Goal: Information Seeking & Learning: Find specific fact

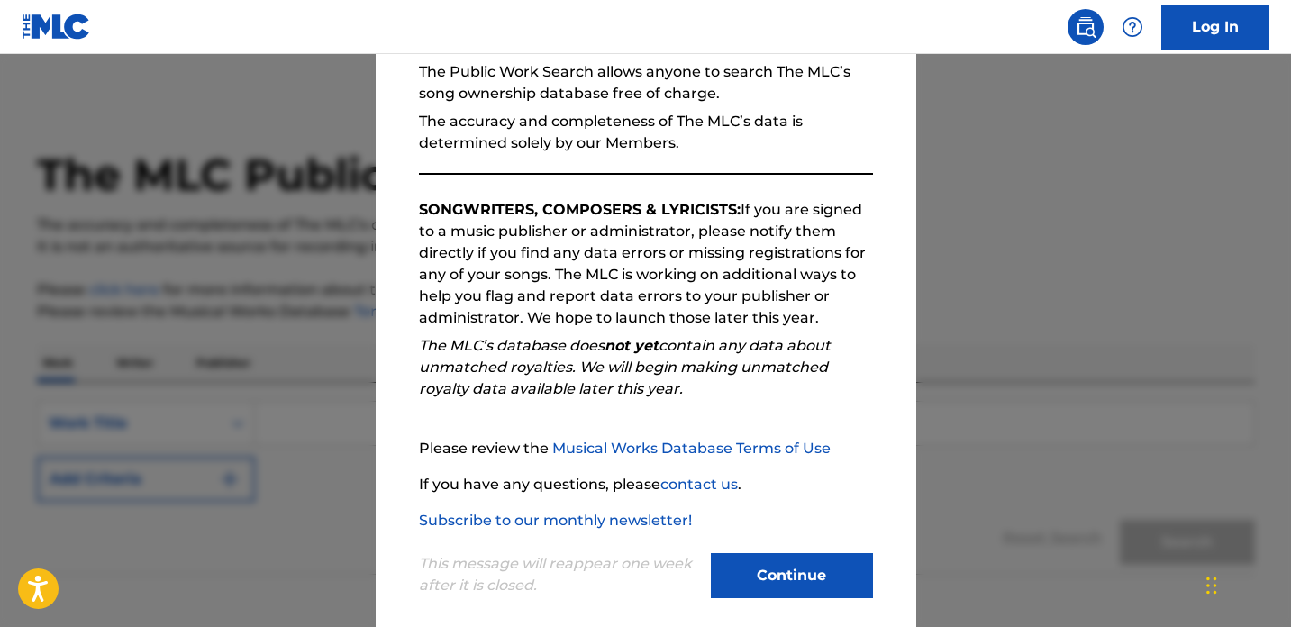
scroll to position [197, 0]
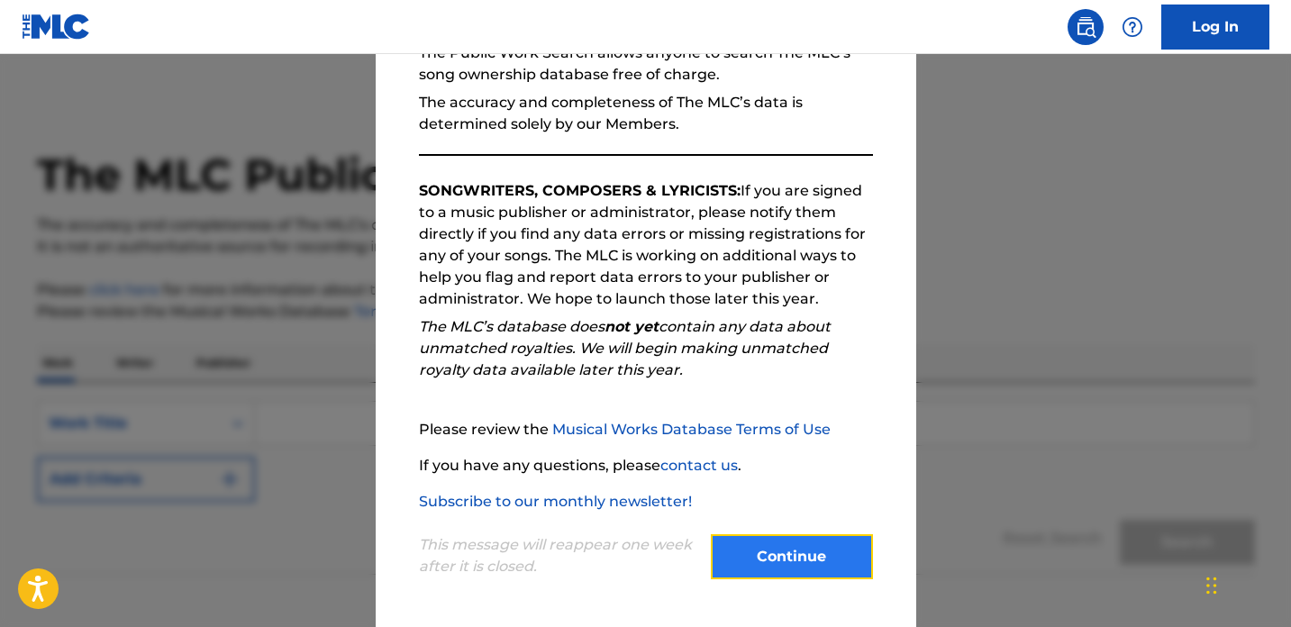
click at [794, 570] on button "Continue" at bounding box center [792, 556] width 162 height 45
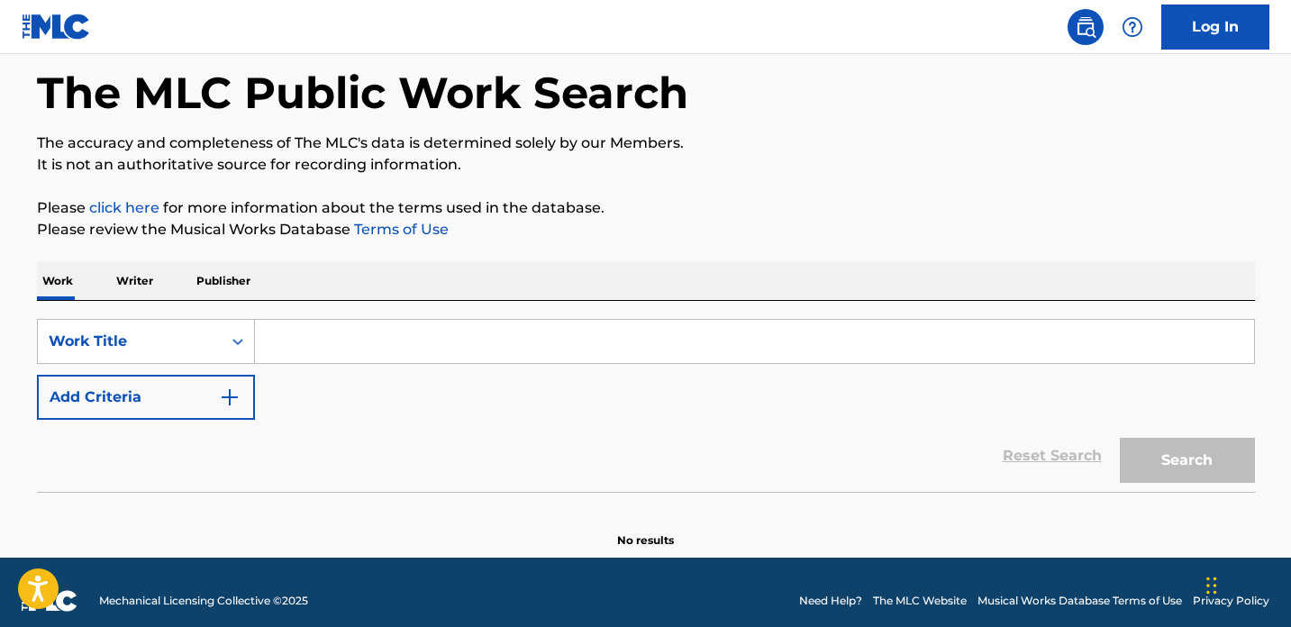
scroll to position [92, 0]
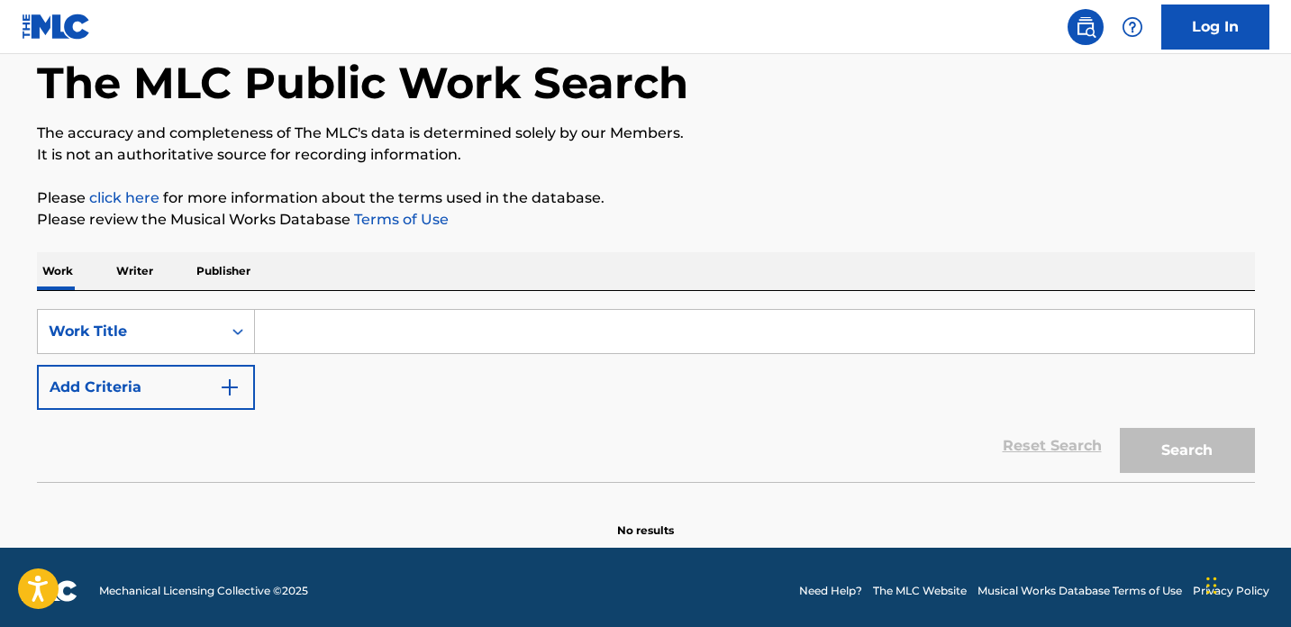
click at [437, 341] on input "Search Form" at bounding box center [754, 331] width 999 height 43
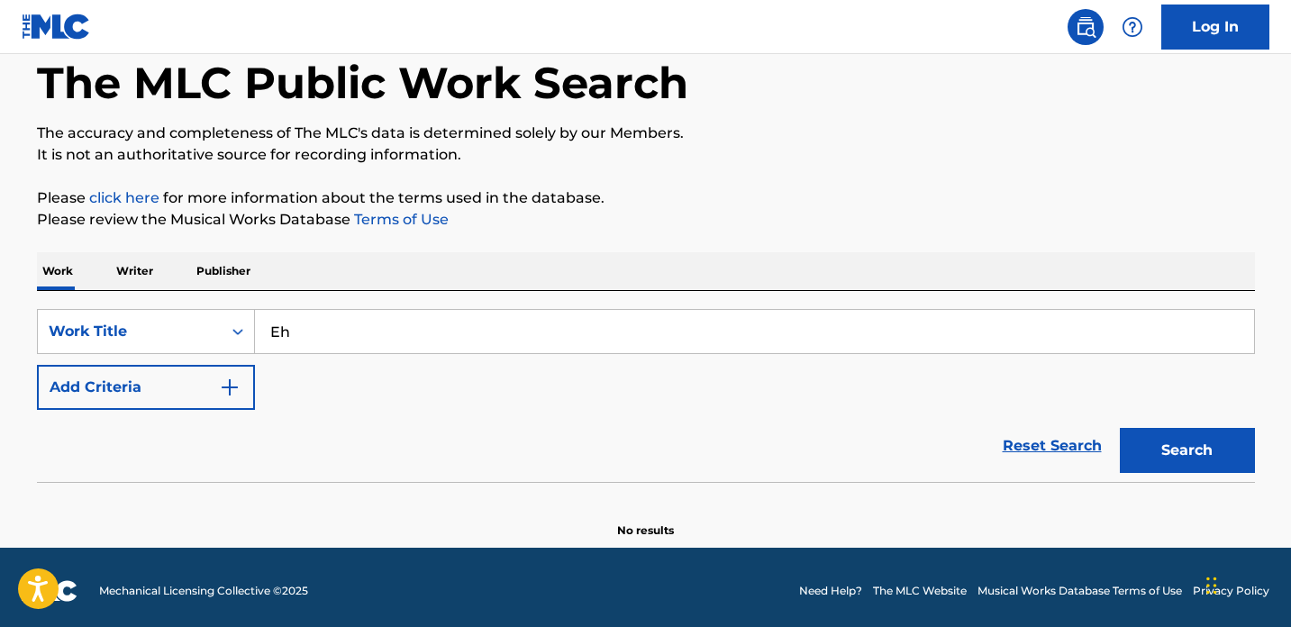
type input "E"
type input "Where is my mind"
click at [129, 278] on p "Writer" at bounding box center [135, 271] width 48 height 38
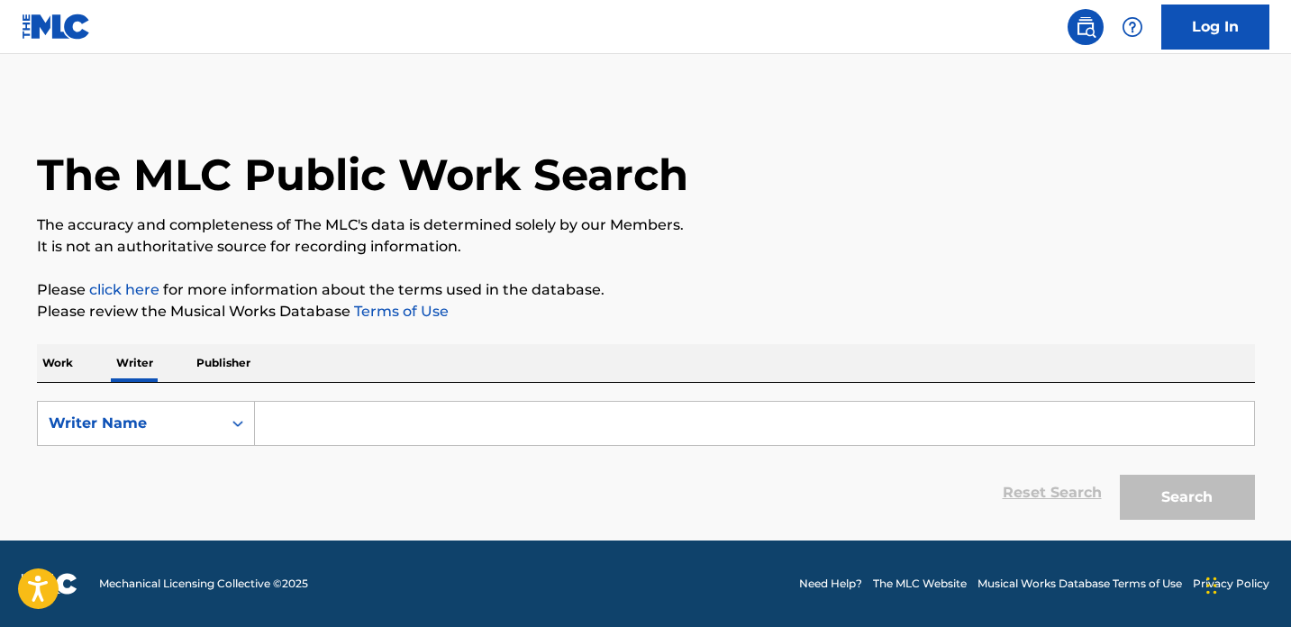
click at [80, 354] on div "Work Writer Publisher" at bounding box center [646, 363] width 1218 height 38
click at [71, 365] on p "Work" at bounding box center [57, 363] width 41 height 38
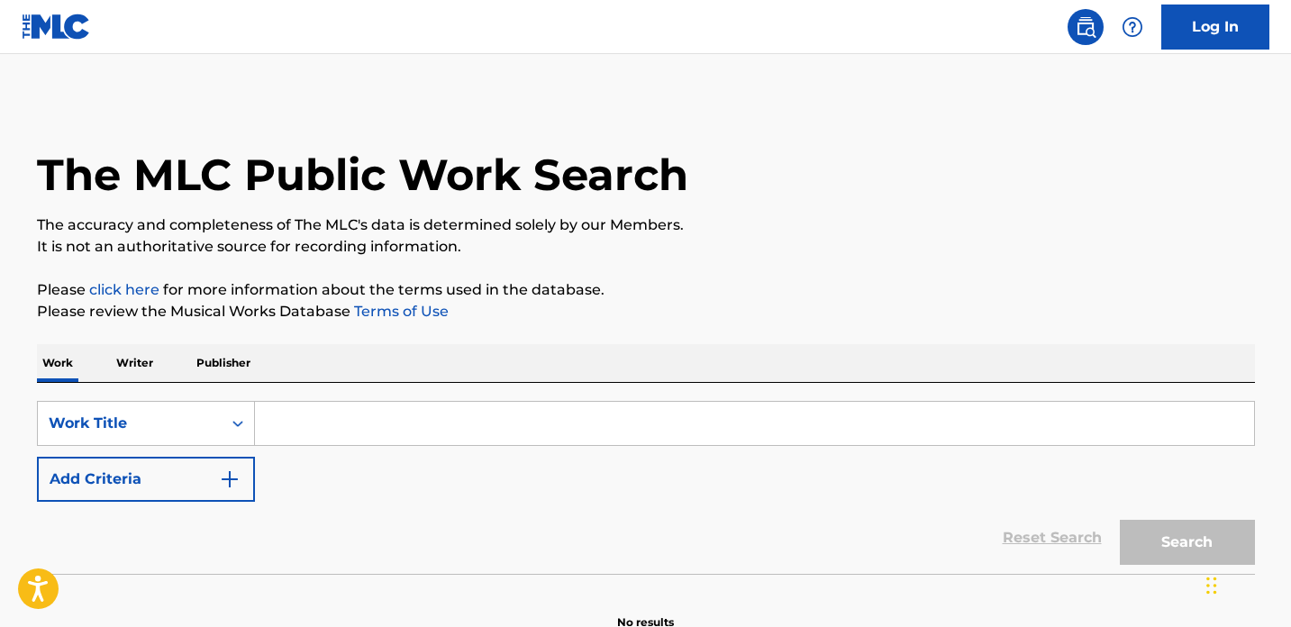
click at [278, 428] on input "Search Form" at bounding box center [754, 423] width 999 height 43
type input "Where is my mind"
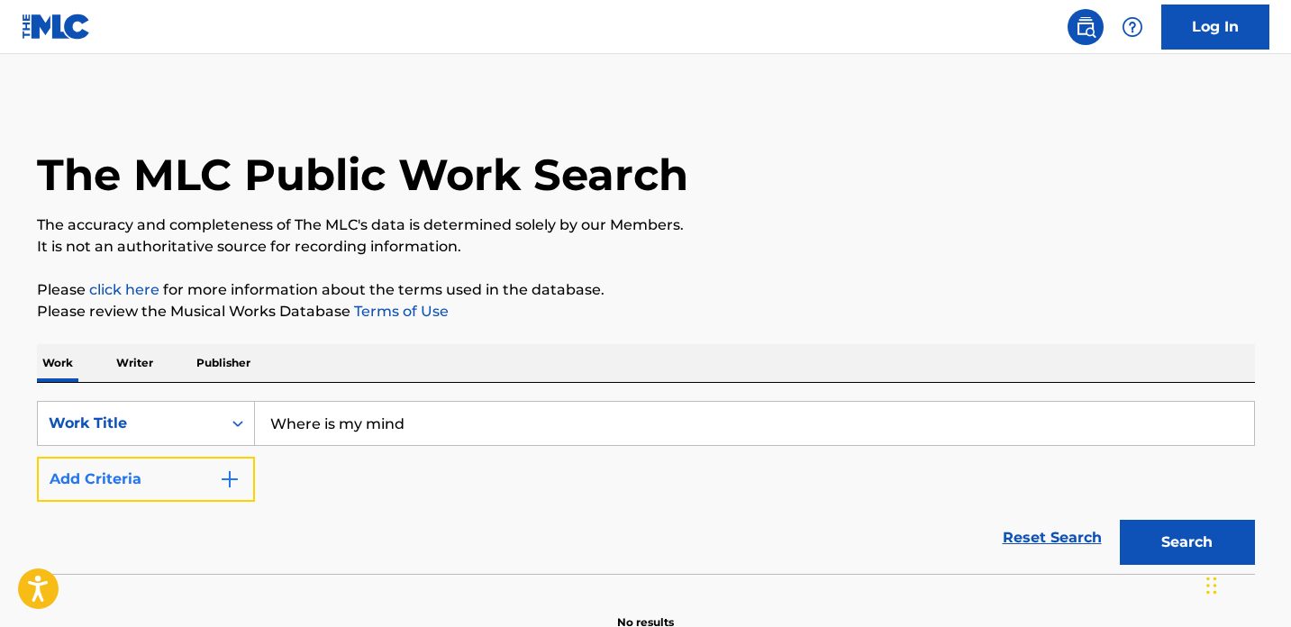
click at [231, 483] on img "Search Form" at bounding box center [230, 479] width 22 height 22
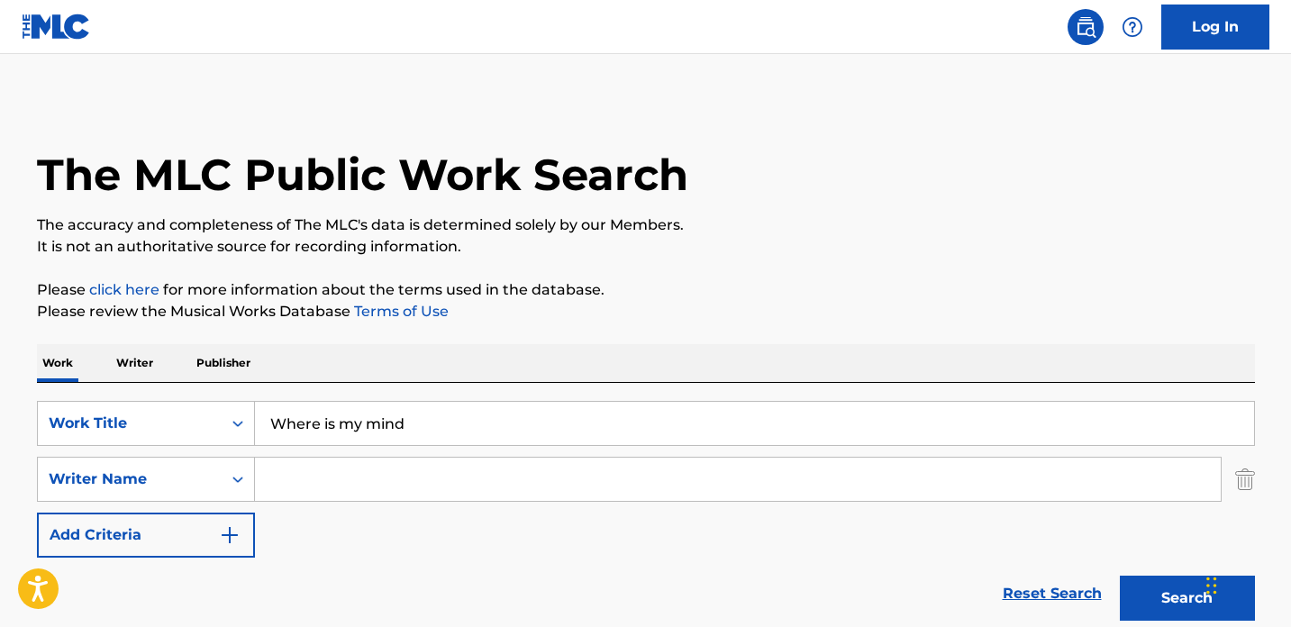
click at [289, 482] on input "Search Form" at bounding box center [738, 479] width 966 height 43
type input "Pixies"
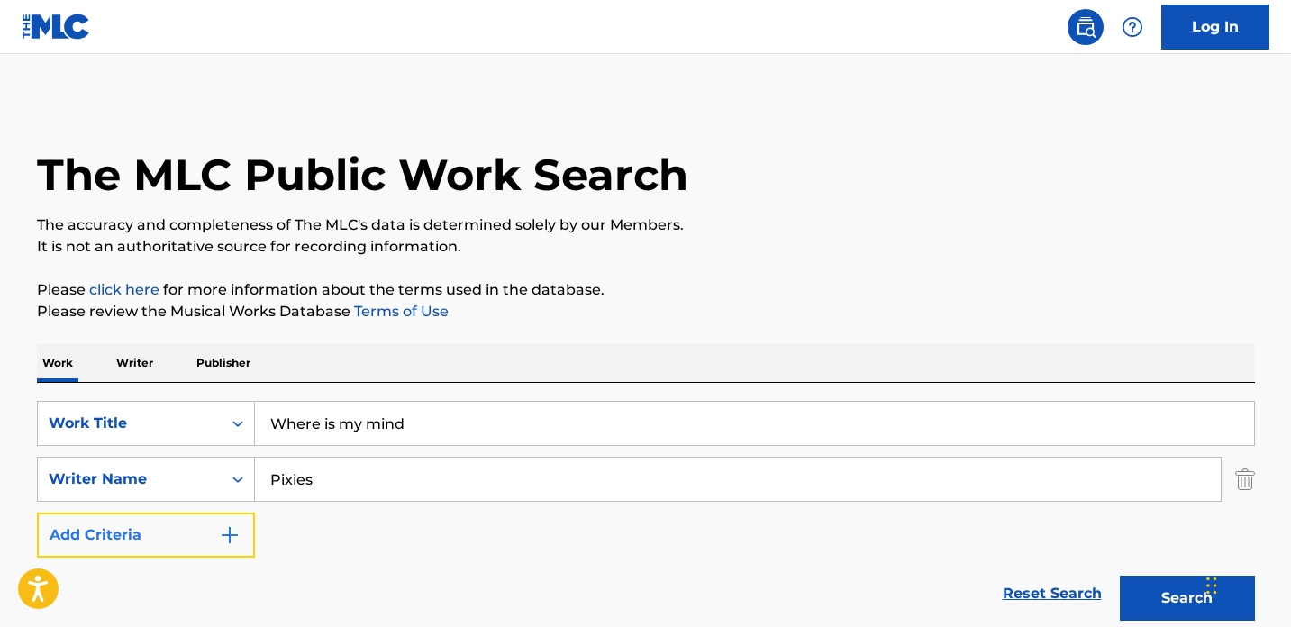
click at [169, 543] on button "Add Criteria" at bounding box center [146, 535] width 218 height 45
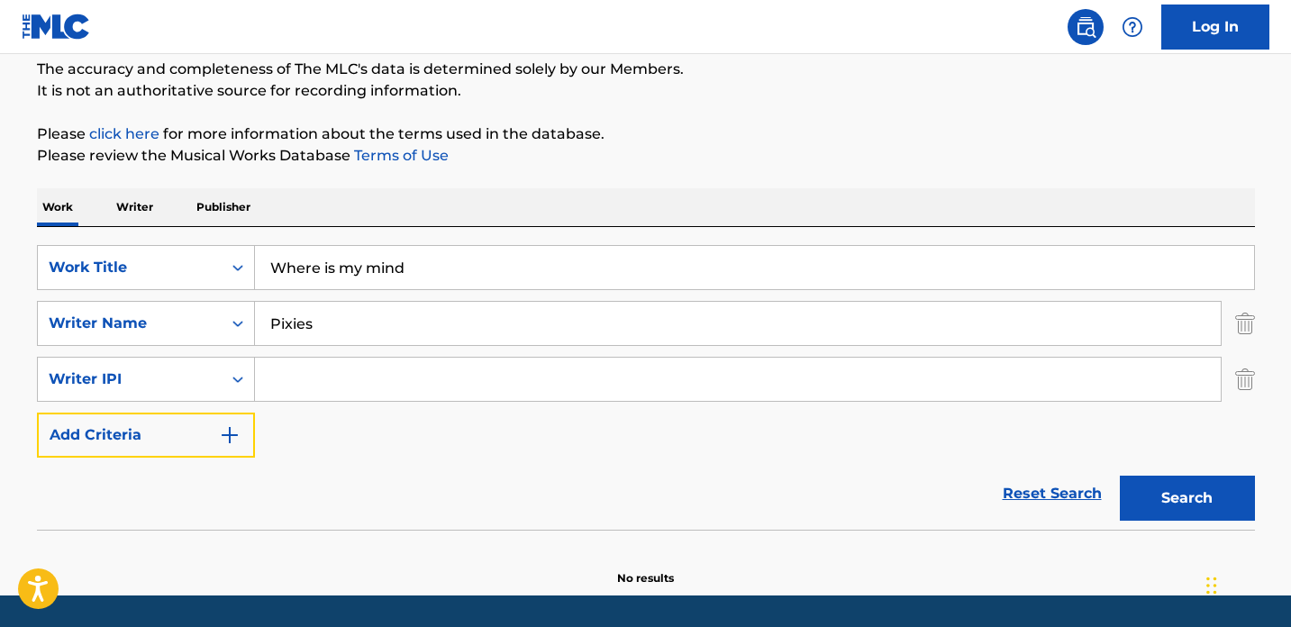
scroll to position [211, 0]
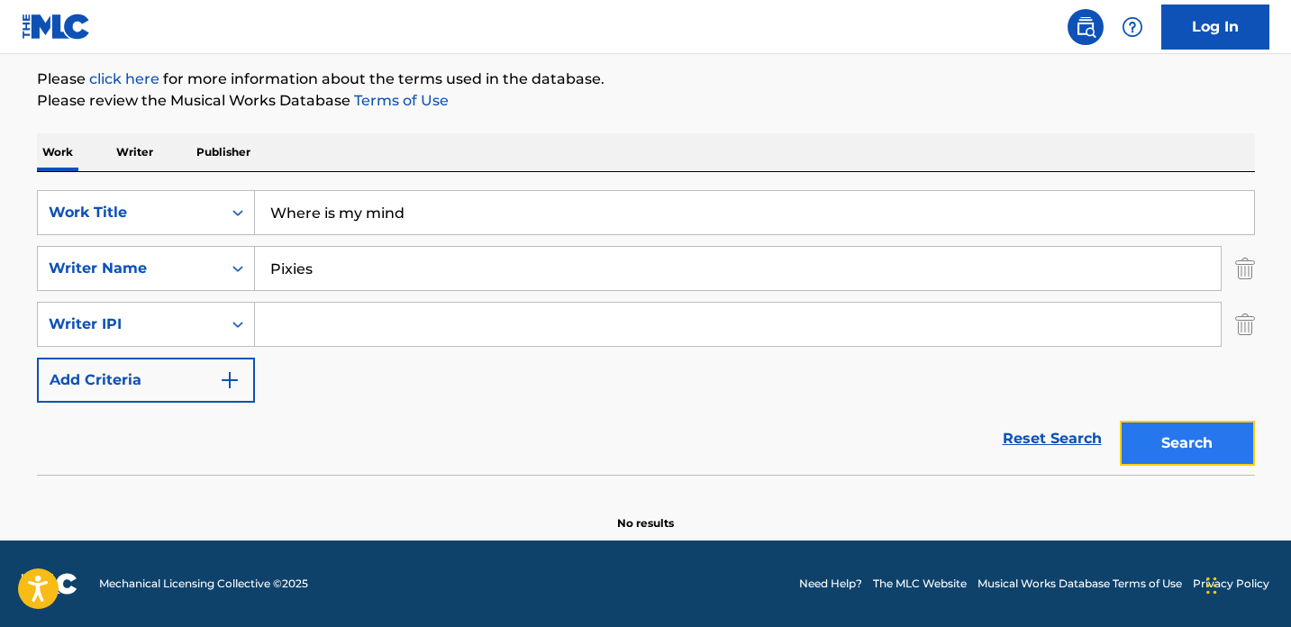
click at [1166, 451] on button "Search" at bounding box center [1187, 443] width 135 height 45
click at [419, 261] on input "Pixies" at bounding box center [738, 268] width 966 height 43
click at [1172, 453] on button "Search" at bounding box center [1187, 443] width 135 height 45
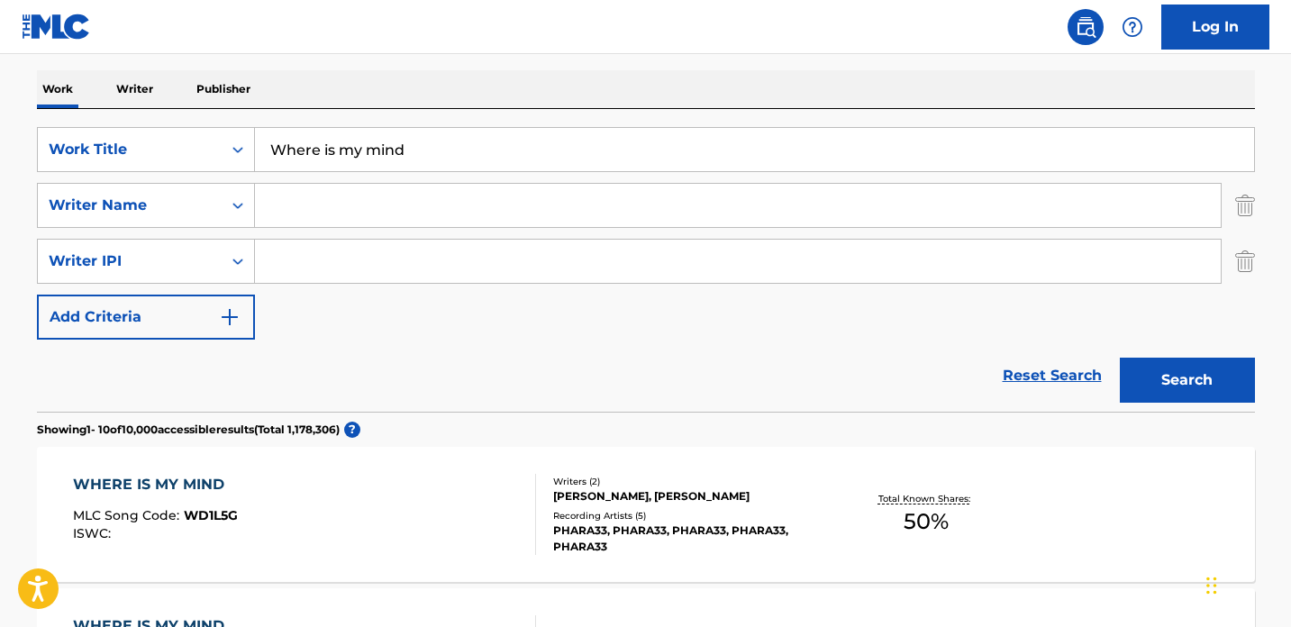
scroll to position [347, 0]
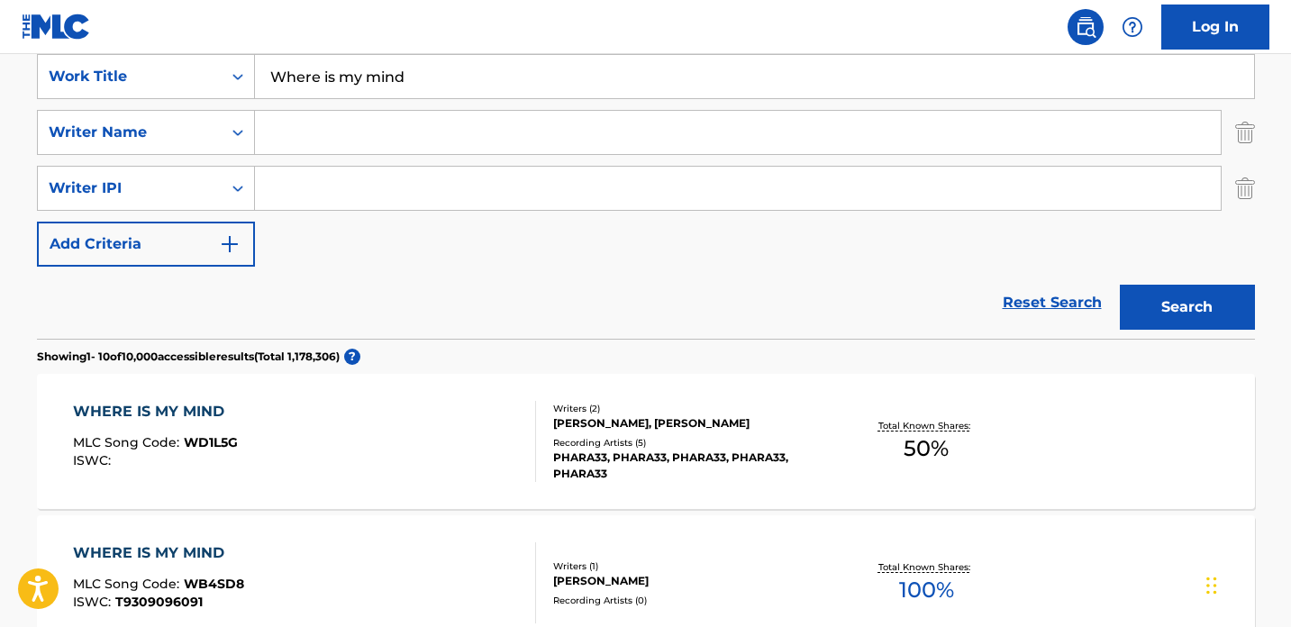
click at [280, 126] on input "Search Form" at bounding box center [738, 132] width 966 height 43
paste input "[PERSON_NAME]"
type input "[PERSON_NAME]"
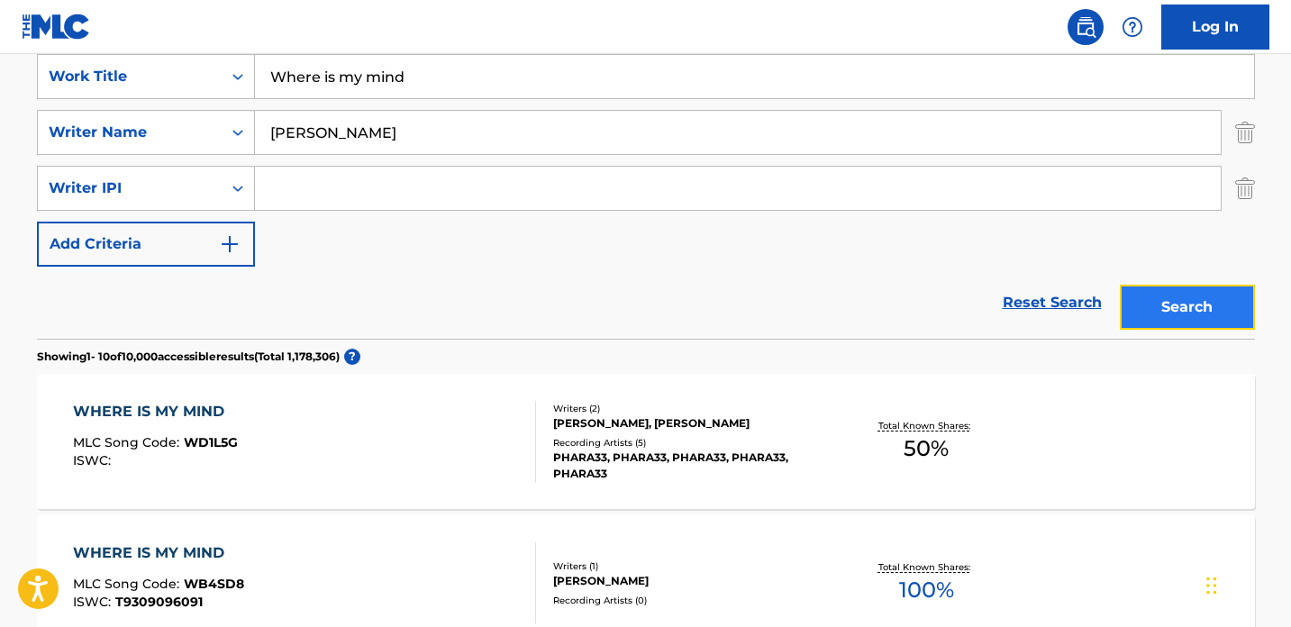
click at [1154, 300] on button "Search" at bounding box center [1187, 307] width 135 height 45
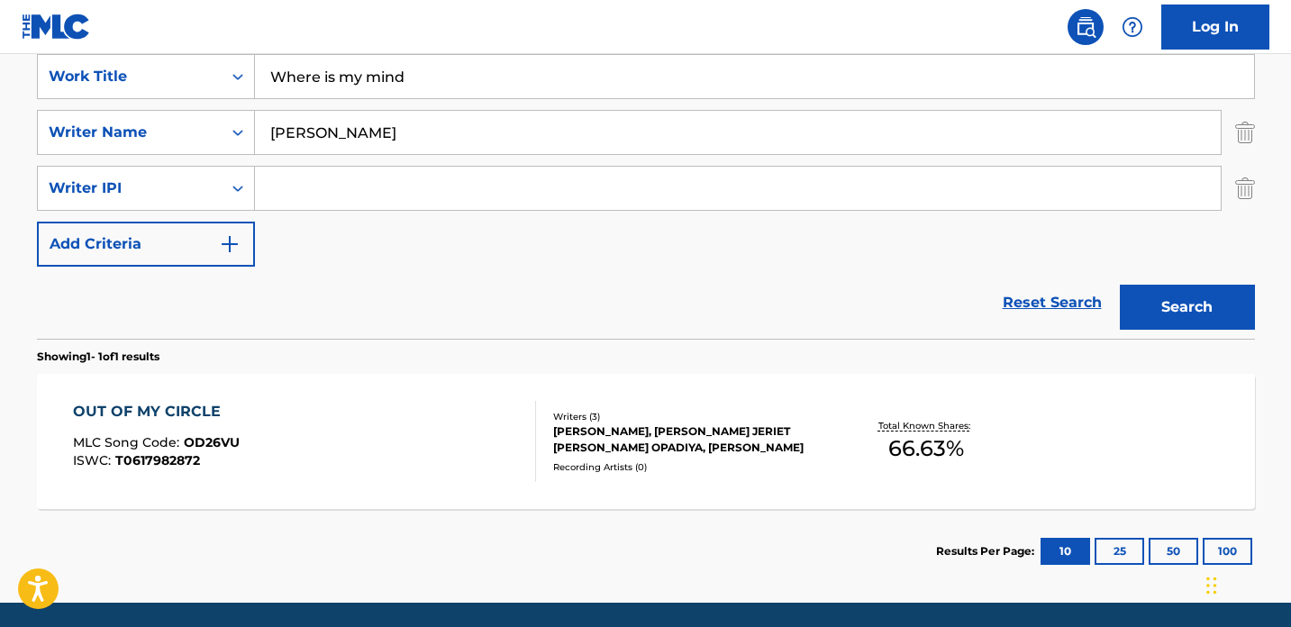
click at [515, 436] on div "OUT OF MY CIRCLE MLC Song Code : OD26VU ISWC : T0617982872" at bounding box center [304, 441] width 463 height 81
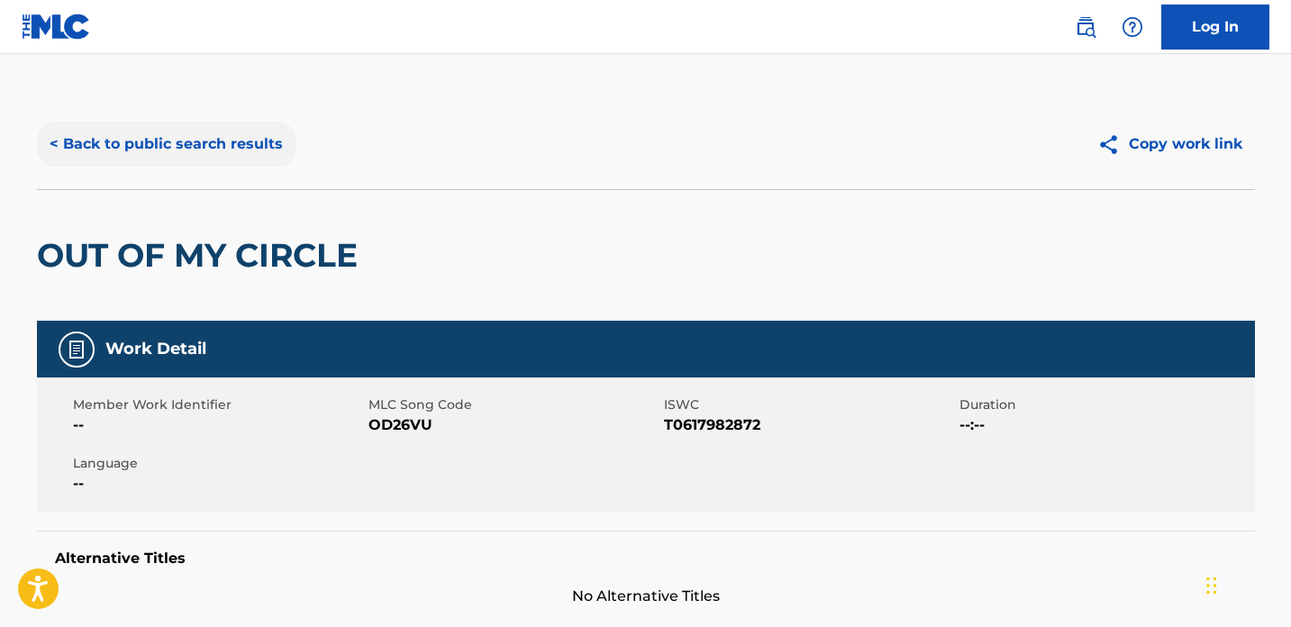
click at [211, 141] on button "< Back to public search results" at bounding box center [166, 144] width 259 height 45
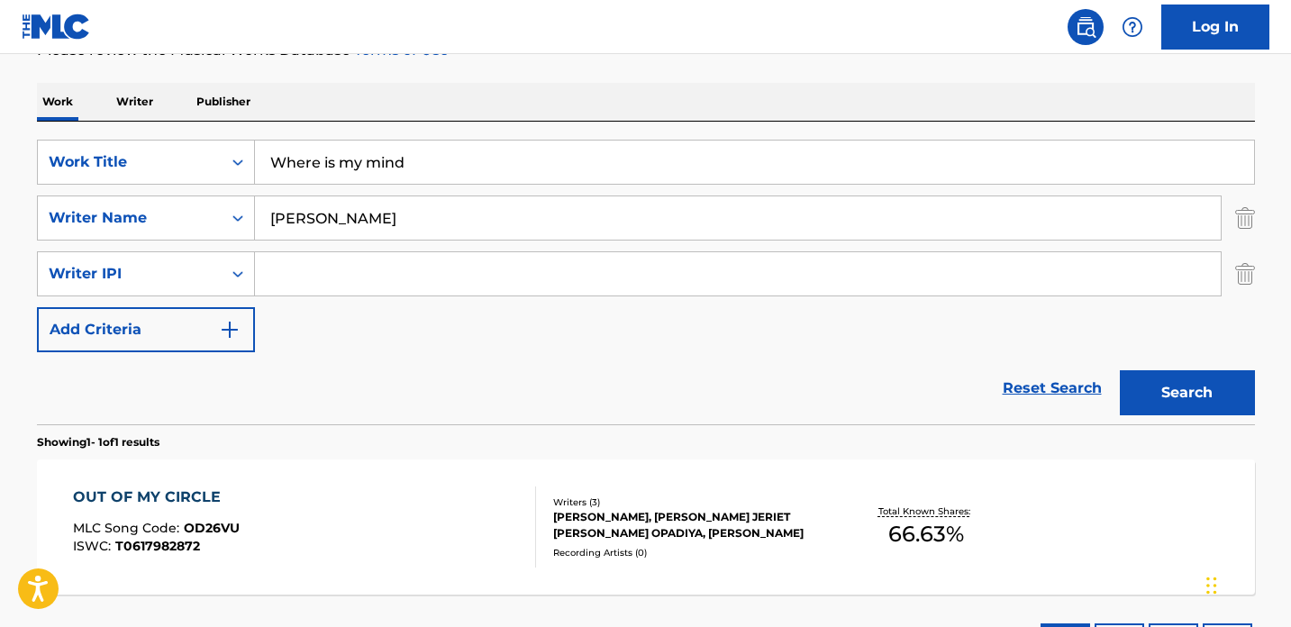
scroll to position [259, 0]
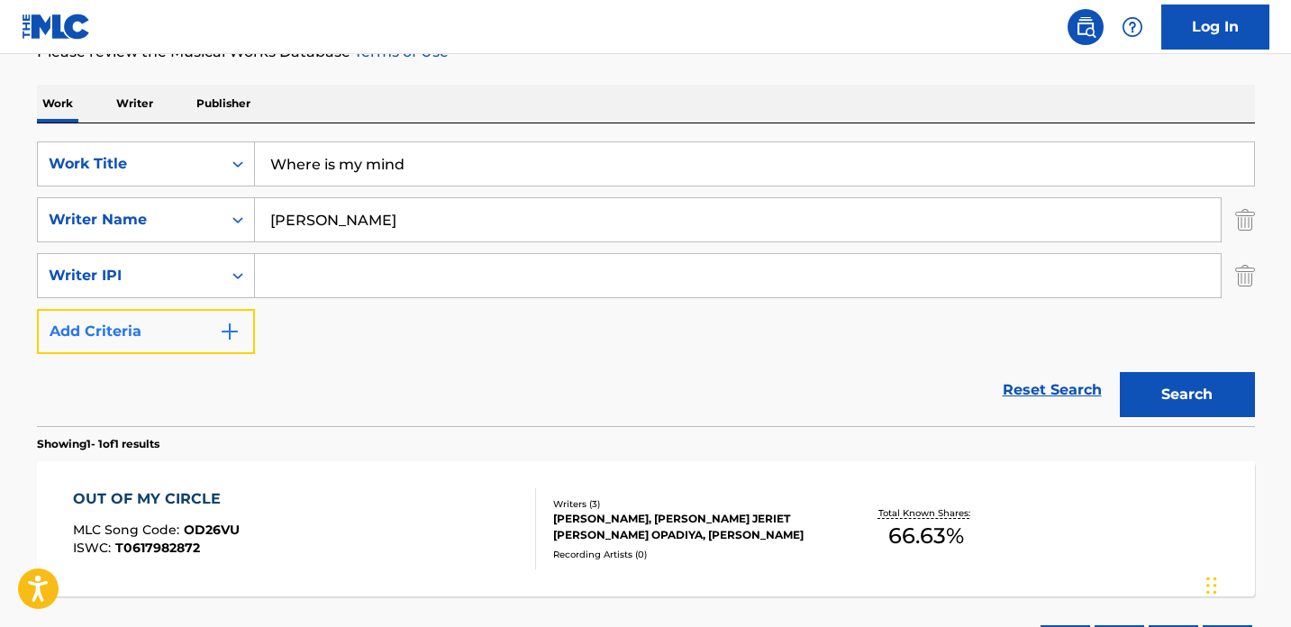
click at [220, 324] on img "Search Form" at bounding box center [230, 332] width 22 height 22
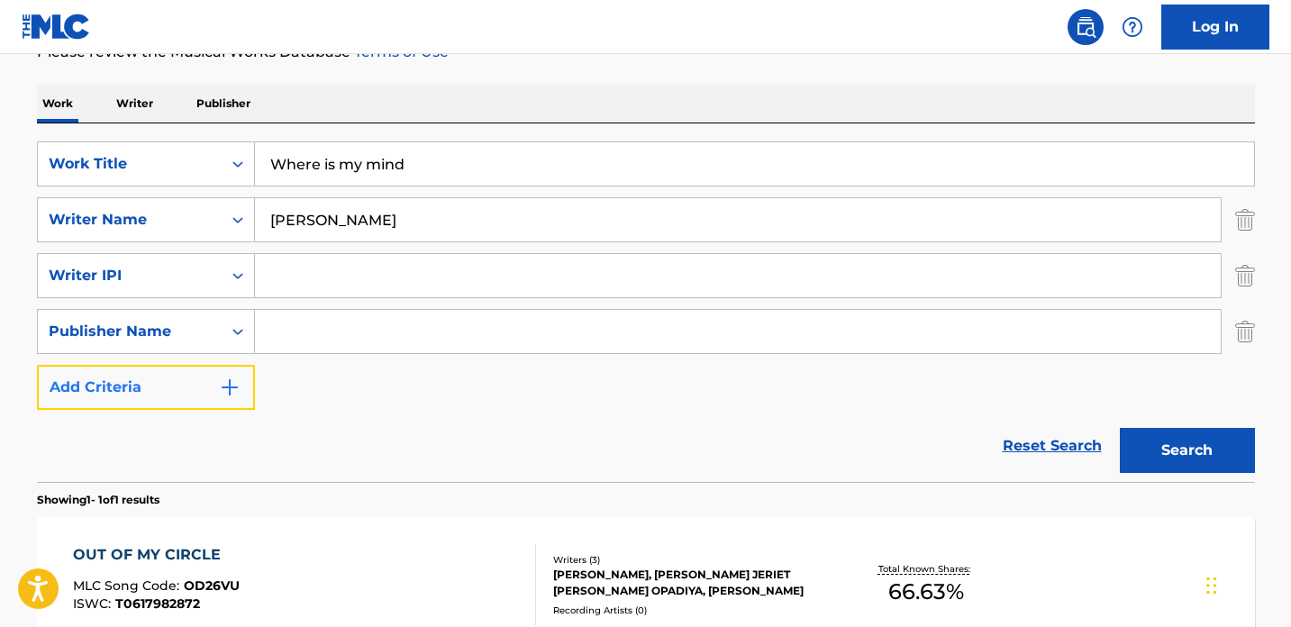
click at [238, 383] on img "Search Form" at bounding box center [230, 388] width 22 height 22
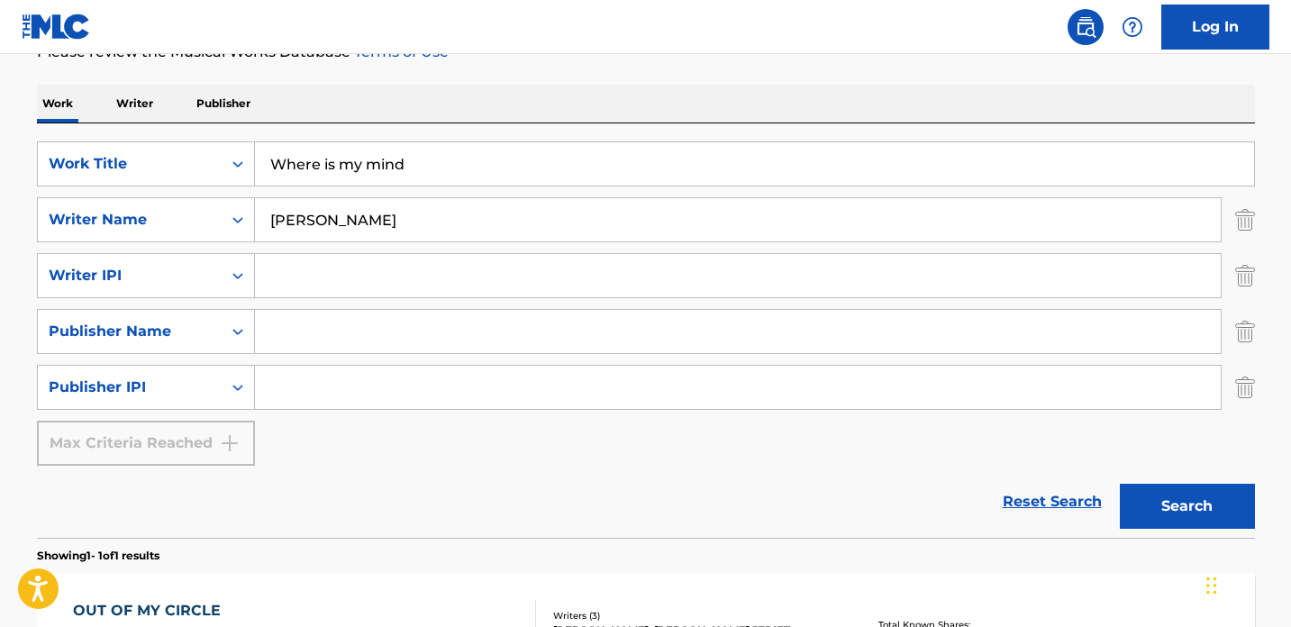
scroll to position [217, 0]
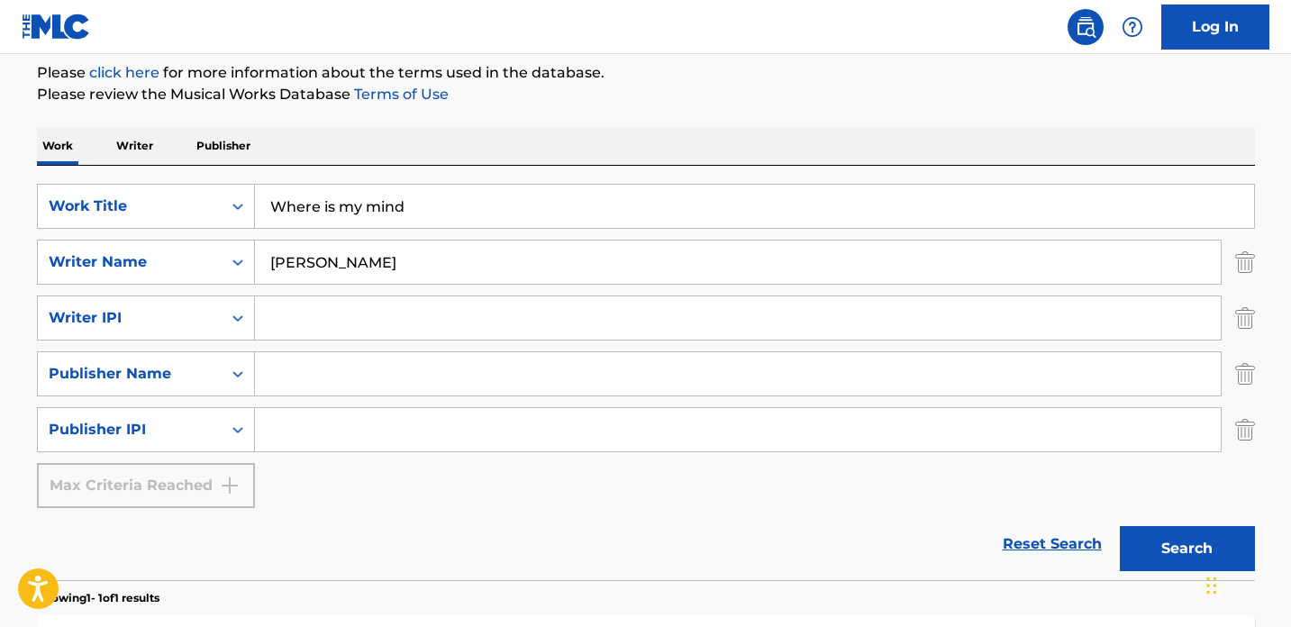
click at [138, 150] on p "Writer" at bounding box center [135, 146] width 48 height 38
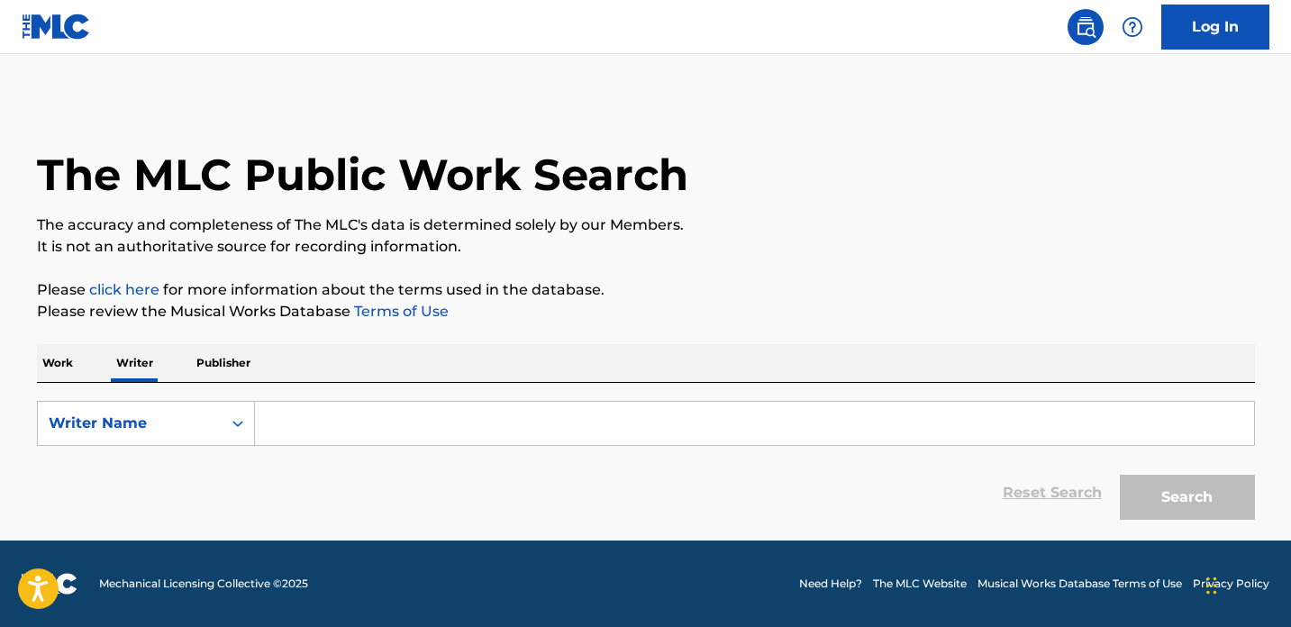
click at [321, 439] on input "Search Form" at bounding box center [754, 423] width 999 height 43
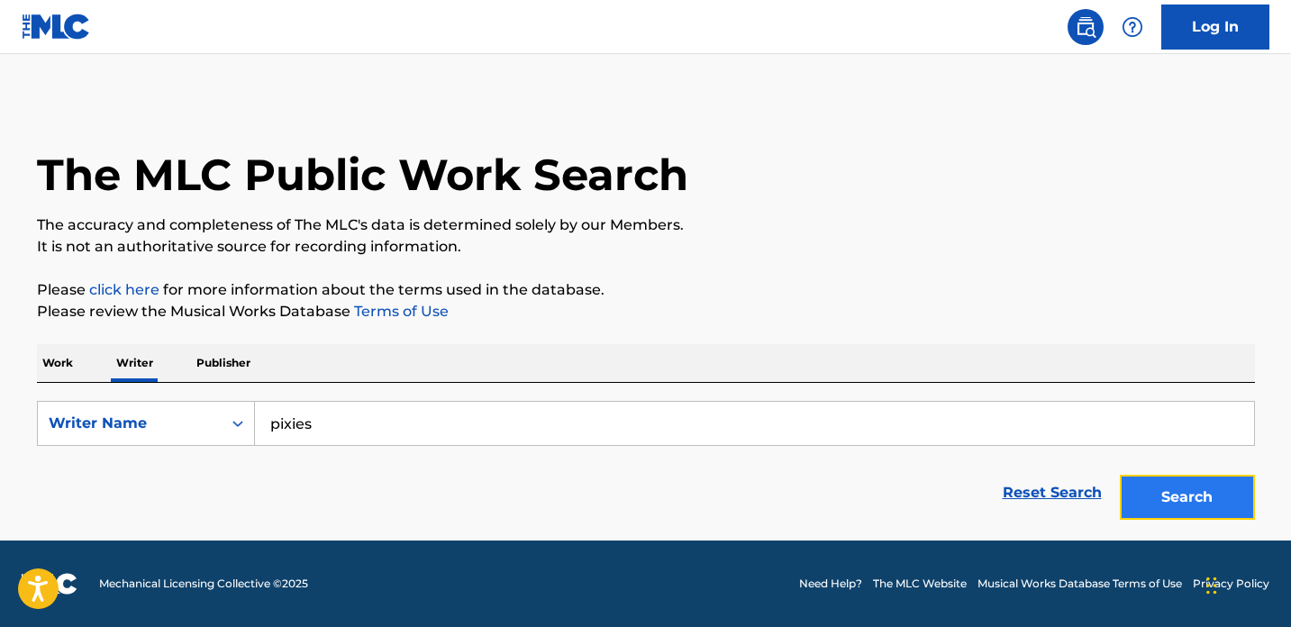
click at [1206, 509] on button "Search" at bounding box center [1187, 497] width 135 height 45
click at [485, 417] on input "pixies" at bounding box center [754, 423] width 999 height 43
type input "p"
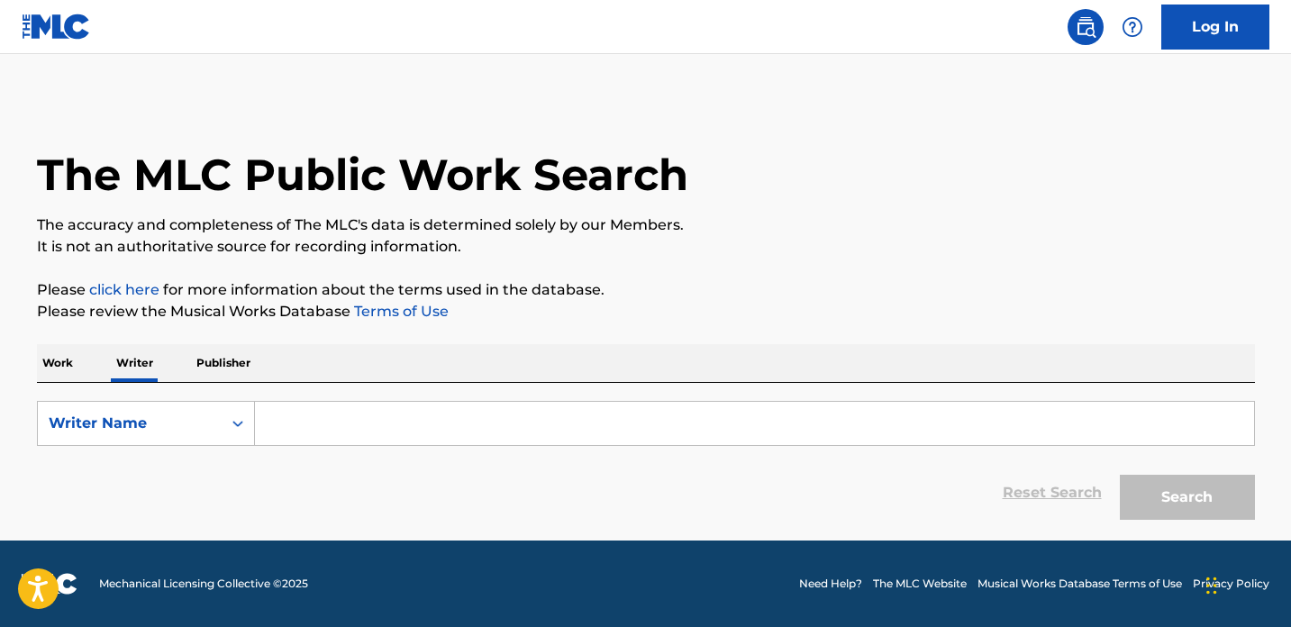
click at [78, 350] on div "Work Writer Publisher" at bounding box center [646, 363] width 1218 height 38
click at [70, 359] on p "Work" at bounding box center [57, 363] width 41 height 38
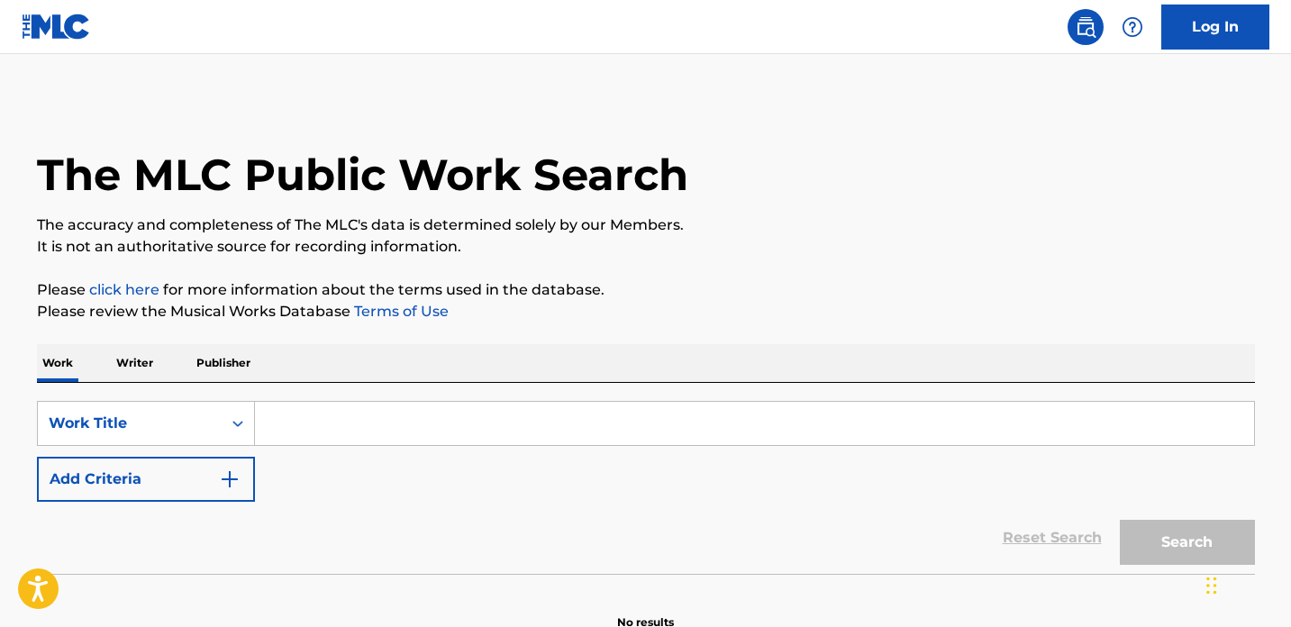
click at [331, 420] on input "Search Form" at bounding box center [754, 423] width 999 height 43
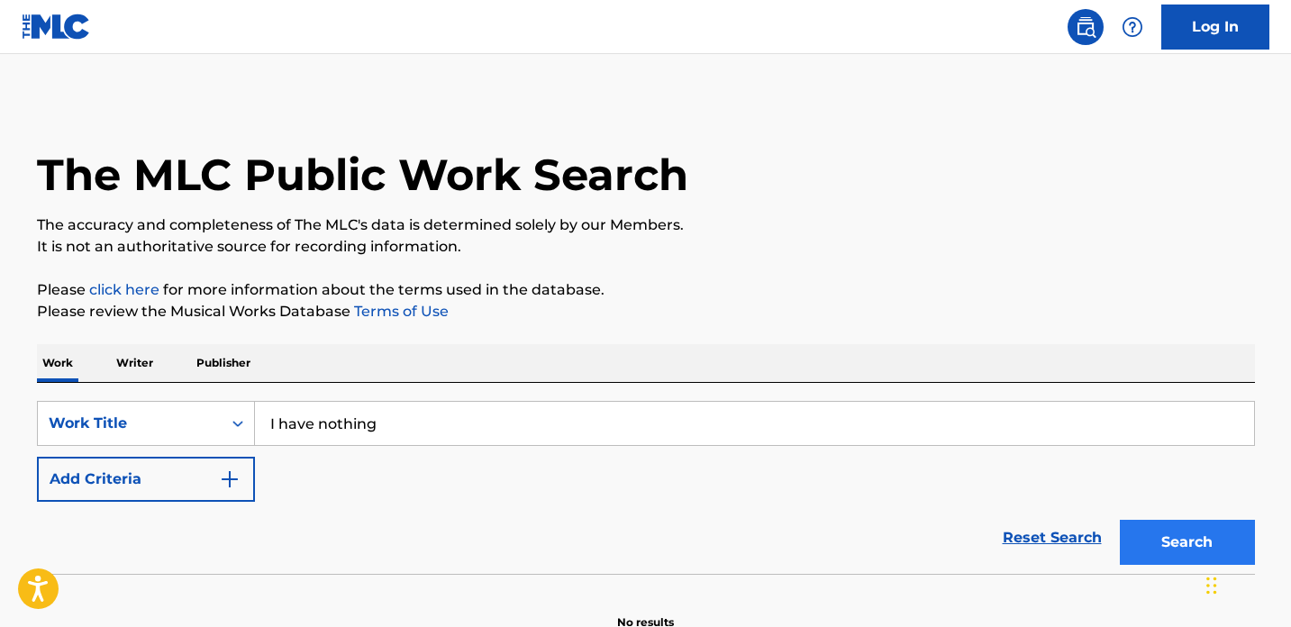
type input "I have nothing"
click at [1136, 535] on button "Search" at bounding box center [1187, 542] width 135 height 45
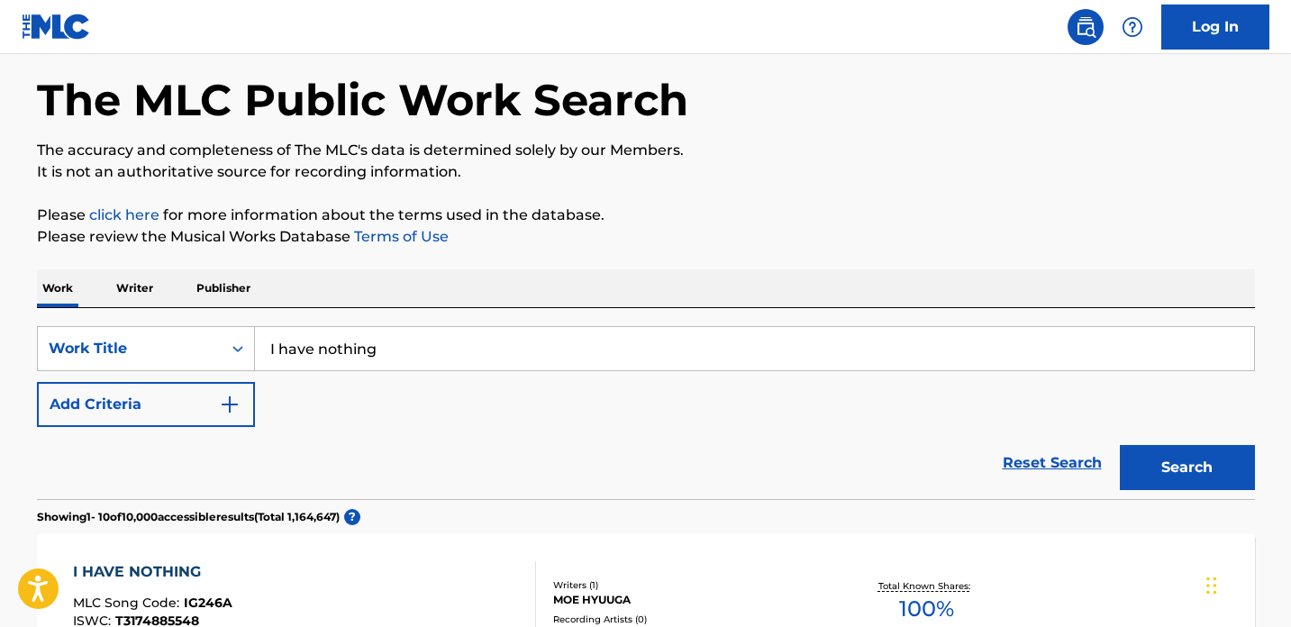
scroll to position [87, 0]
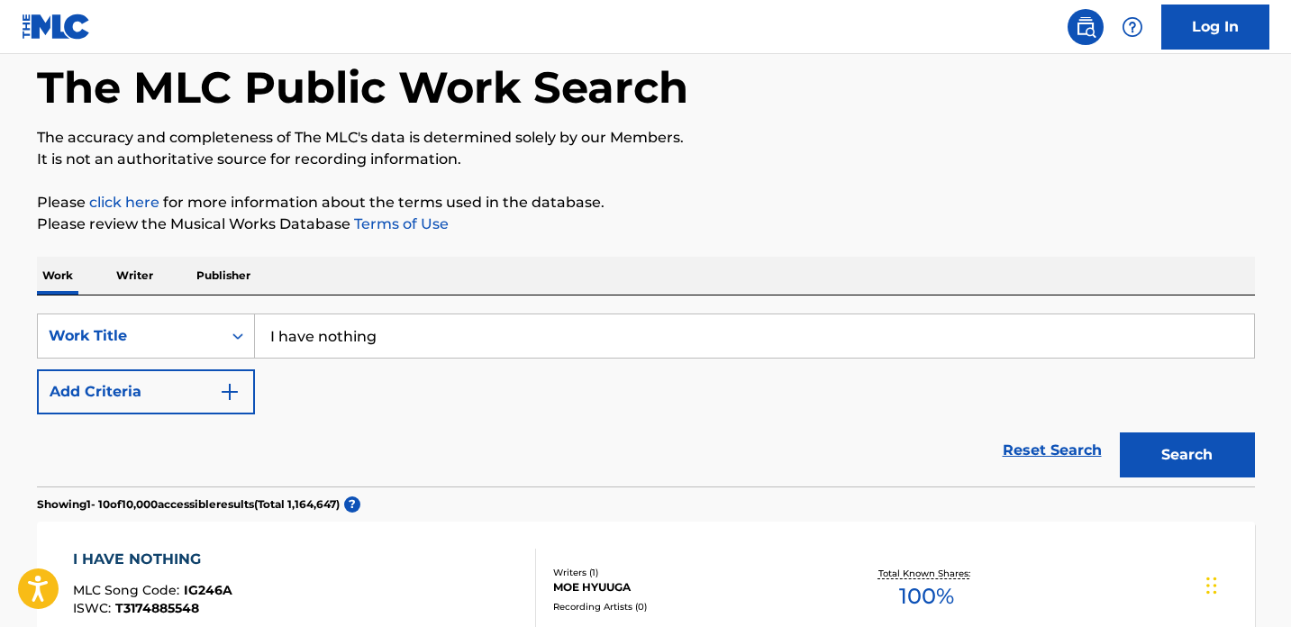
click at [126, 277] on p "Writer" at bounding box center [135, 276] width 48 height 38
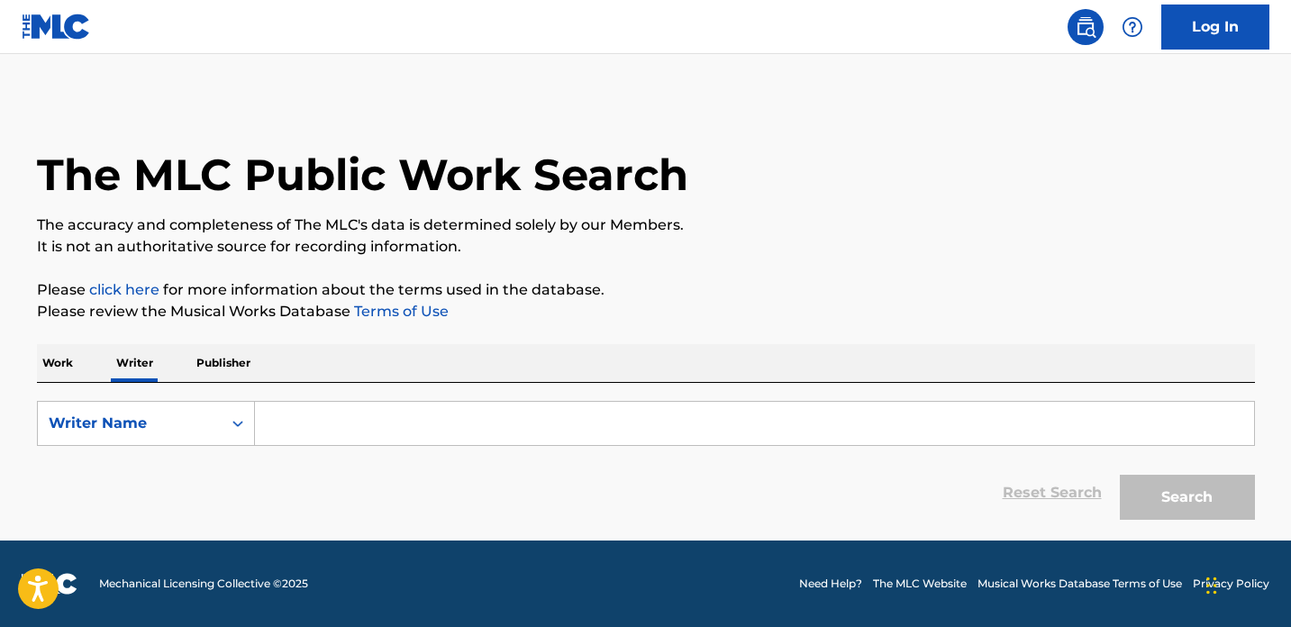
click at [72, 376] on p "Work" at bounding box center [57, 363] width 41 height 38
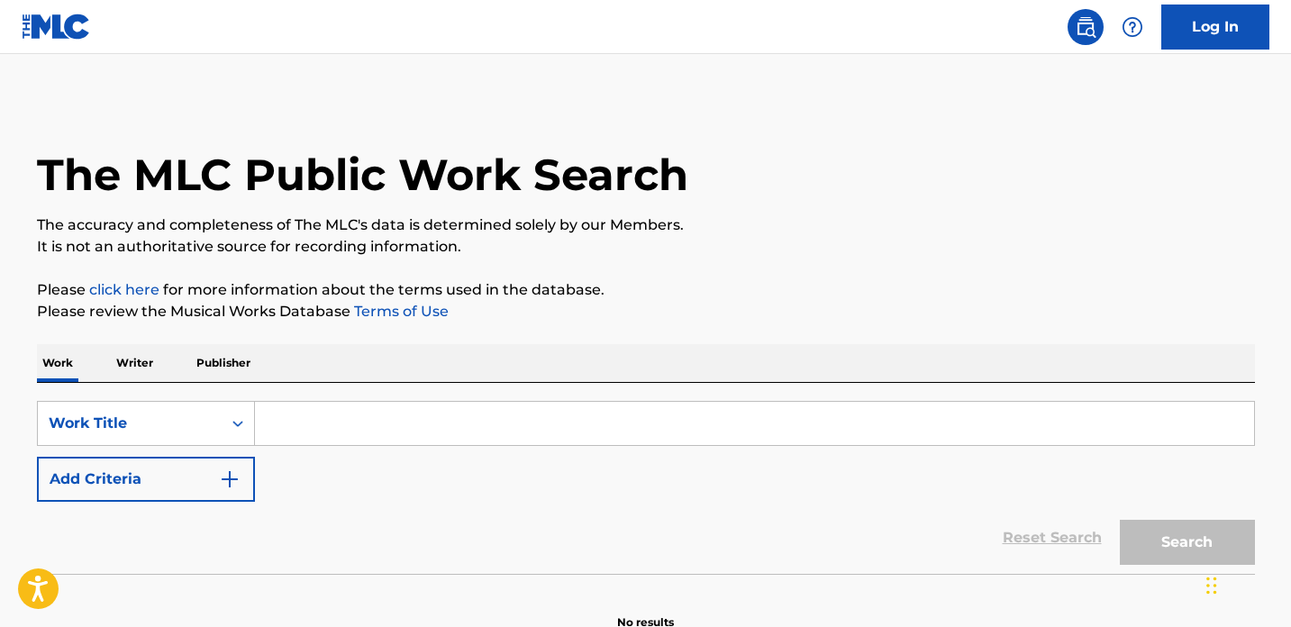
click at [274, 429] on input "Search Form" at bounding box center [754, 423] width 999 height 43
click at [432, 417] on input "Search Form" at bounding box center [754, 423] width 999 height 43
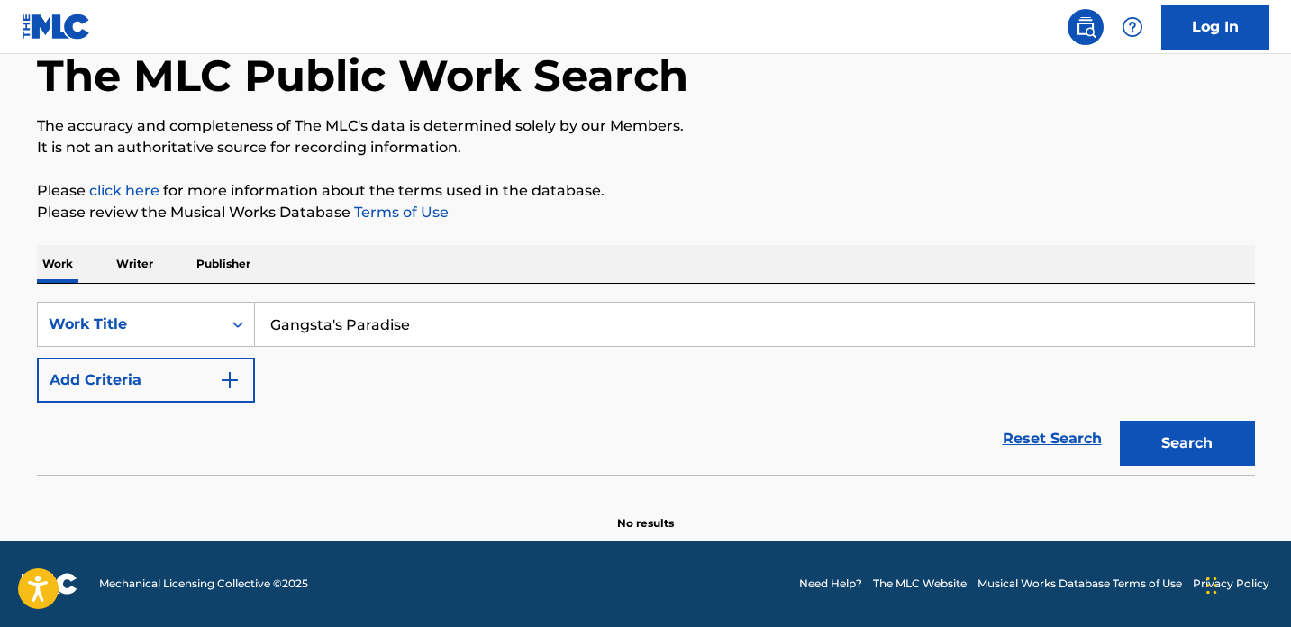
click at [1120, 421] on button "Search" at bounding box center [1187, 443] width 135 height 45
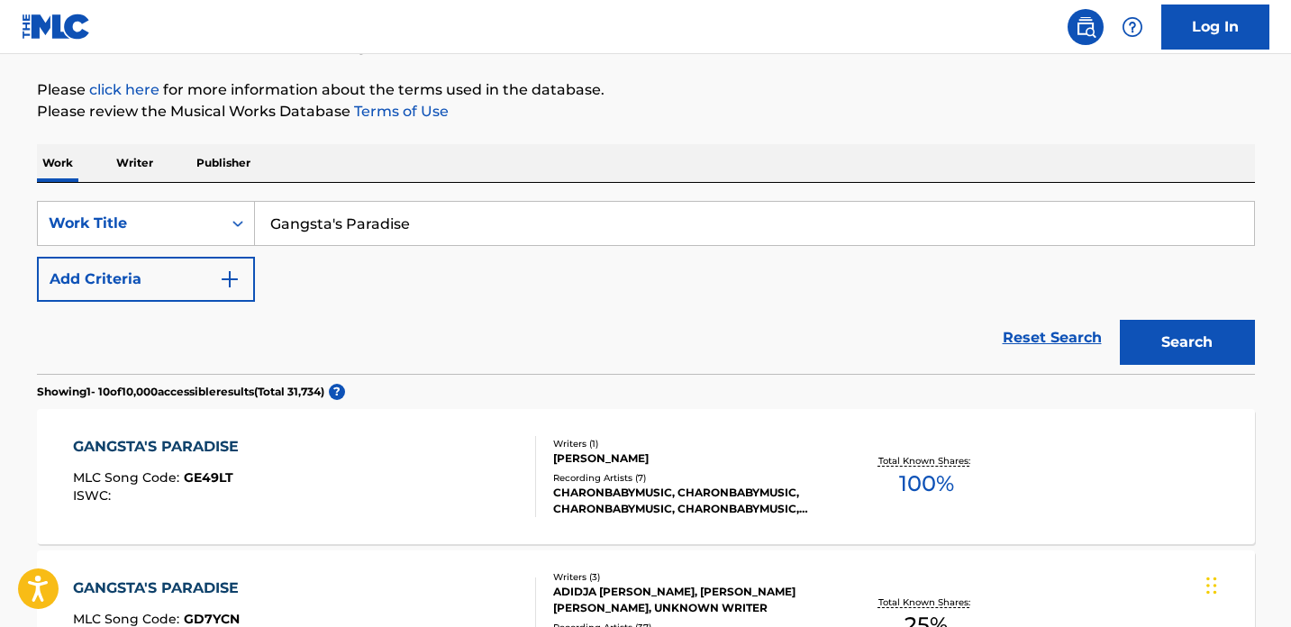
scroll to position [0, 0]
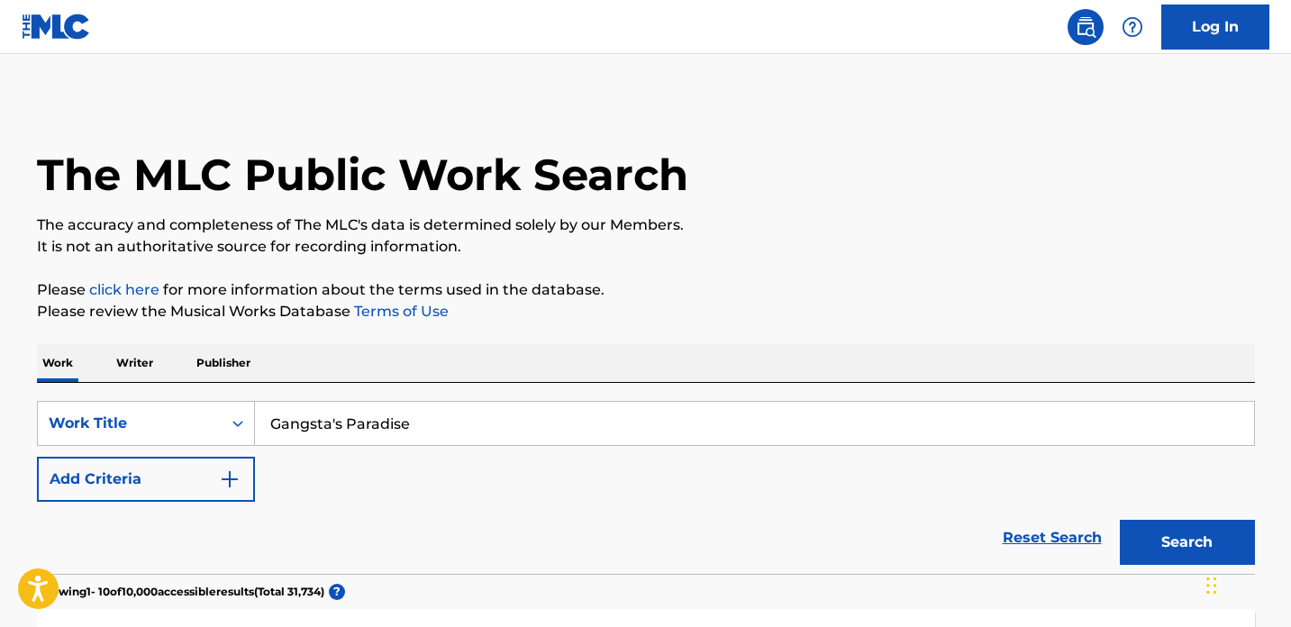
click at [433, 420] on input "Gangsta's Paradise" at bounding box center [754, 423] width 999 height 43
type input "[GEOGRAPHIC_DATA]"
click at [199, 485] on button "Add Criteria" at bounding box center [146, 479] width 218 height 45
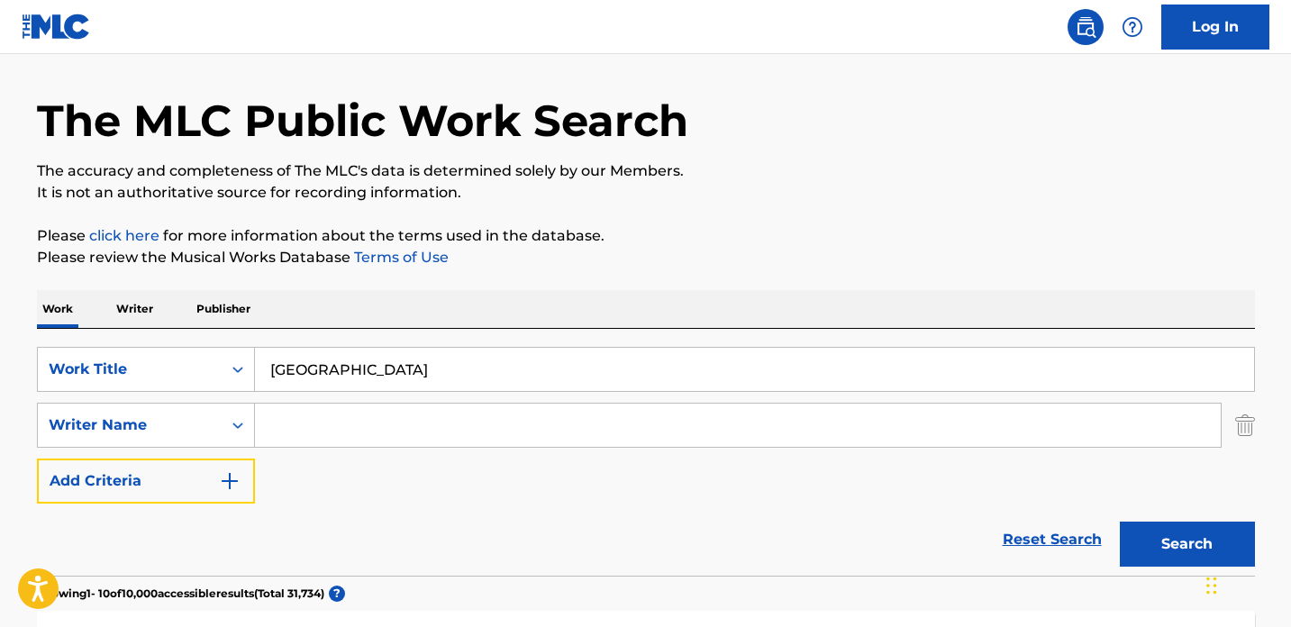
scroll to position [59, 0]
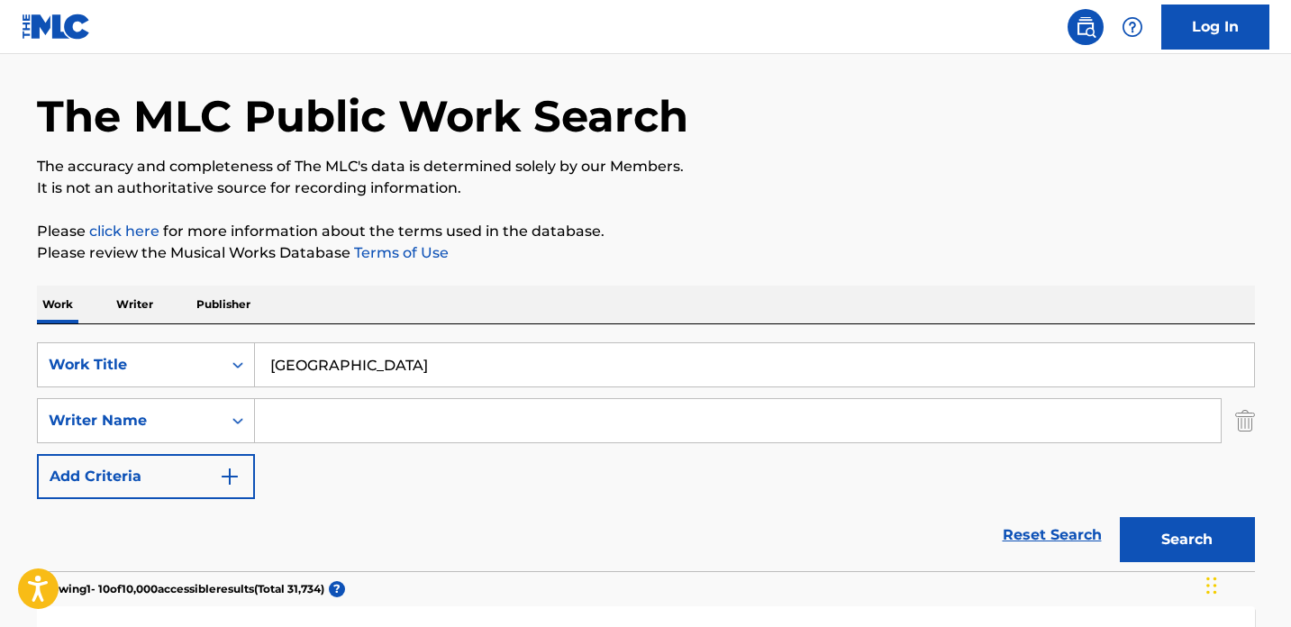
click at [363, 429] on input "Search Form" at bounding box center [738, 420] width 966 height 43
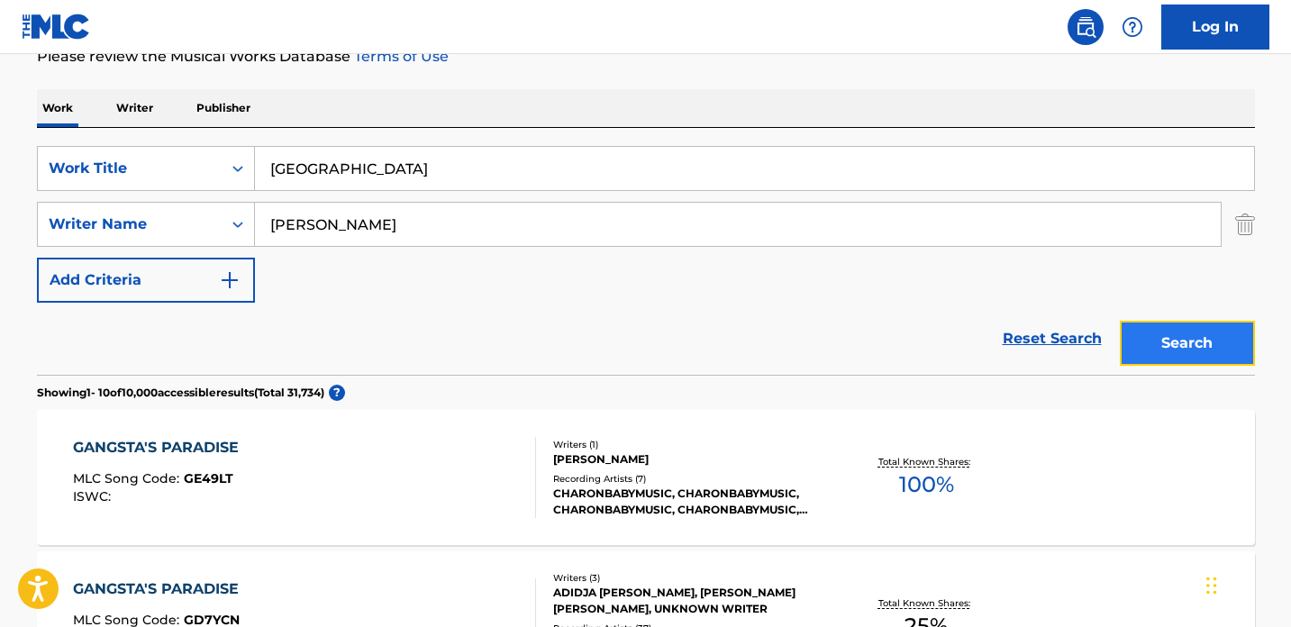
click at [1216, 328] on button "Search" at bounding box center [1187, 343] width 135 height 45
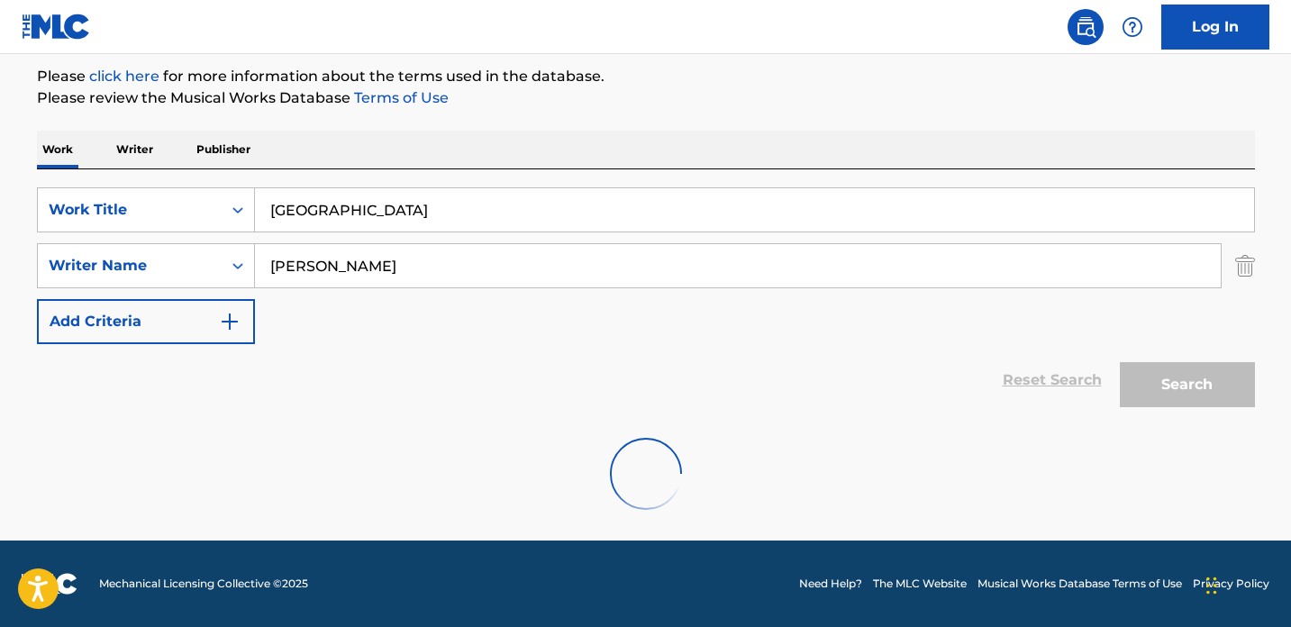
scroll to position [155, 0]
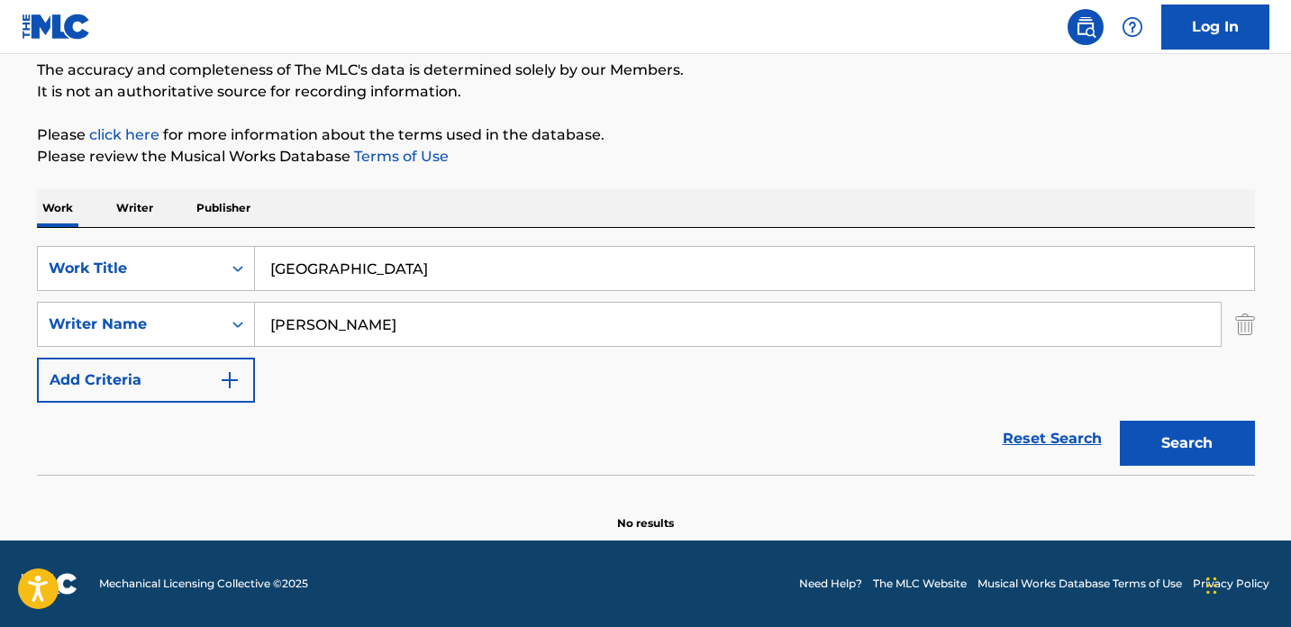
click at [417, 333] on input "[PERSON_NAME]" at bounding box center [738, 324] width 966 height 43
type input "R"
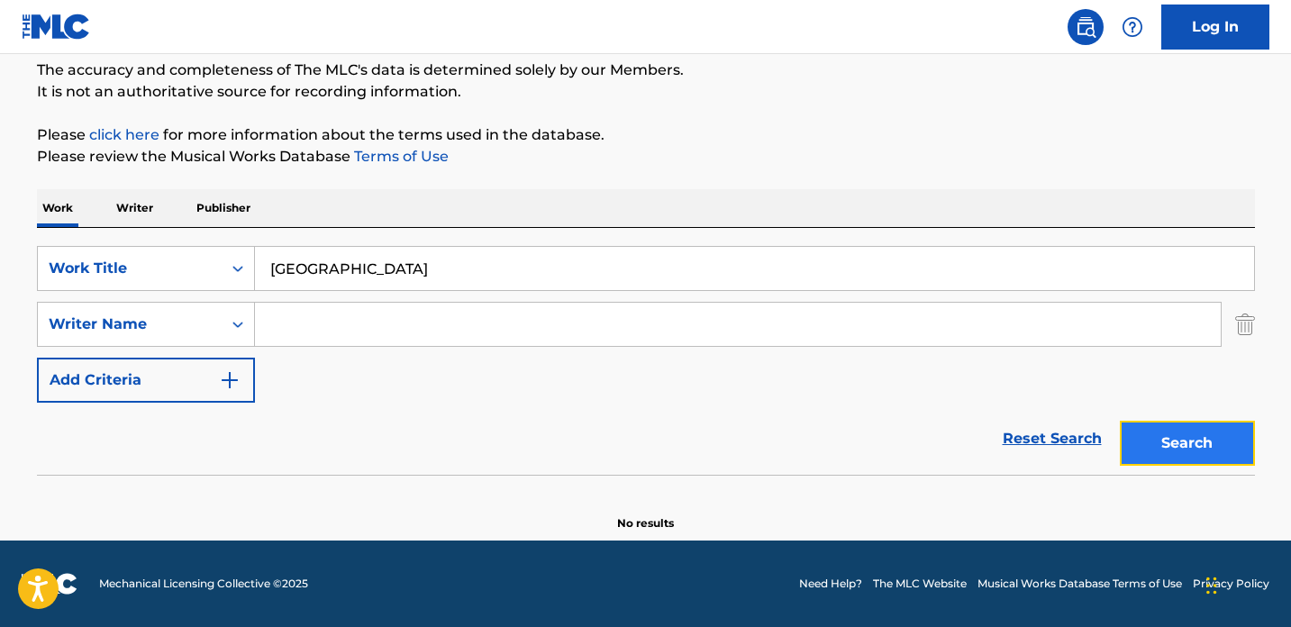
click at [1168, 439] on button "Search" at bounding box center [1187, 443] width 135 height 45
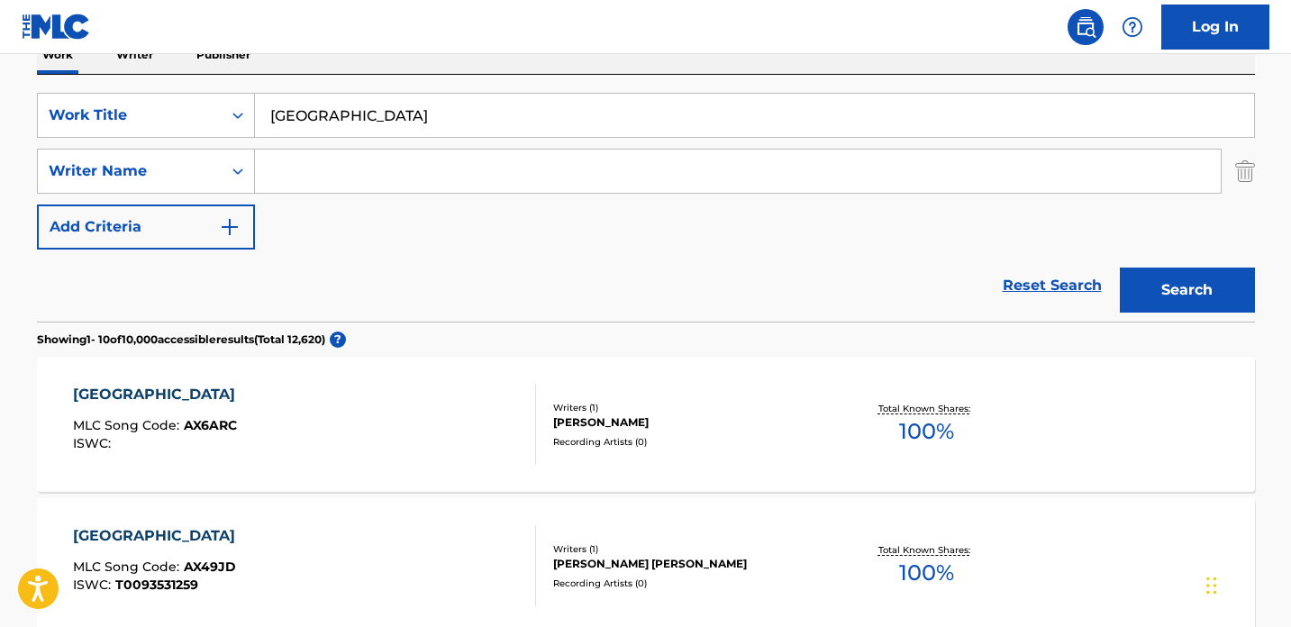
scroll to position [237, 0]
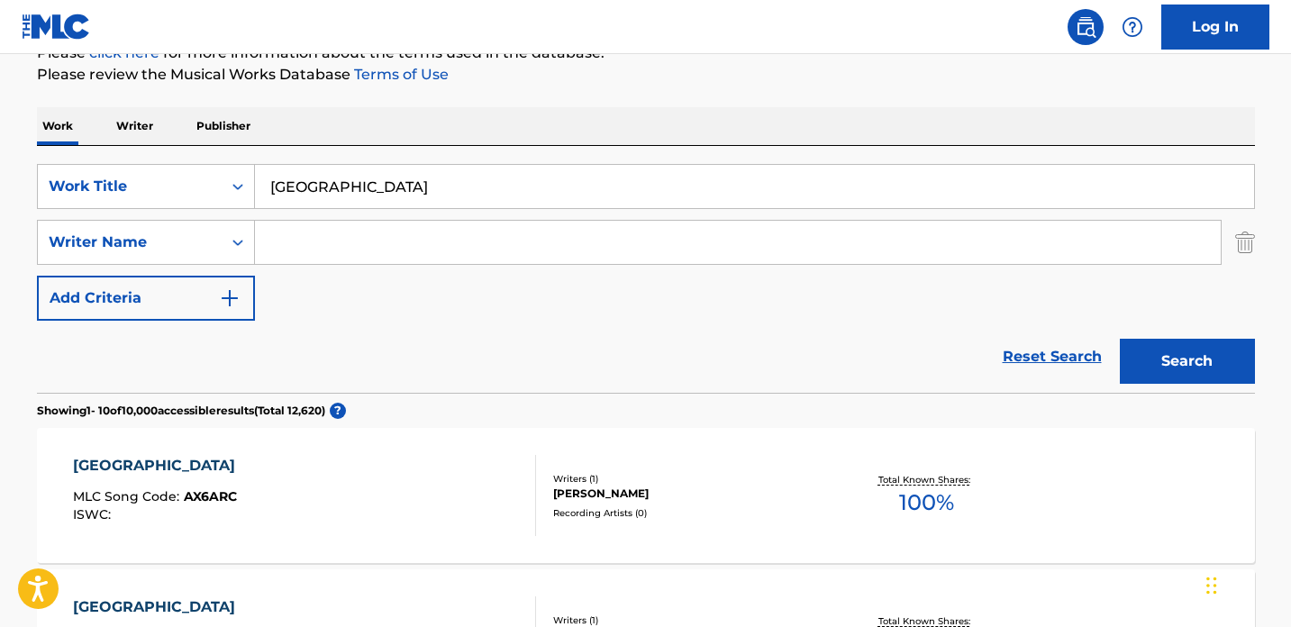
click at [377, 251] on input "Search Form" at bounding box center [738, 242] width 966 height 43
click at [1207, 341] on button "Search" at bounding box center [1187, 361] width 135 height 45
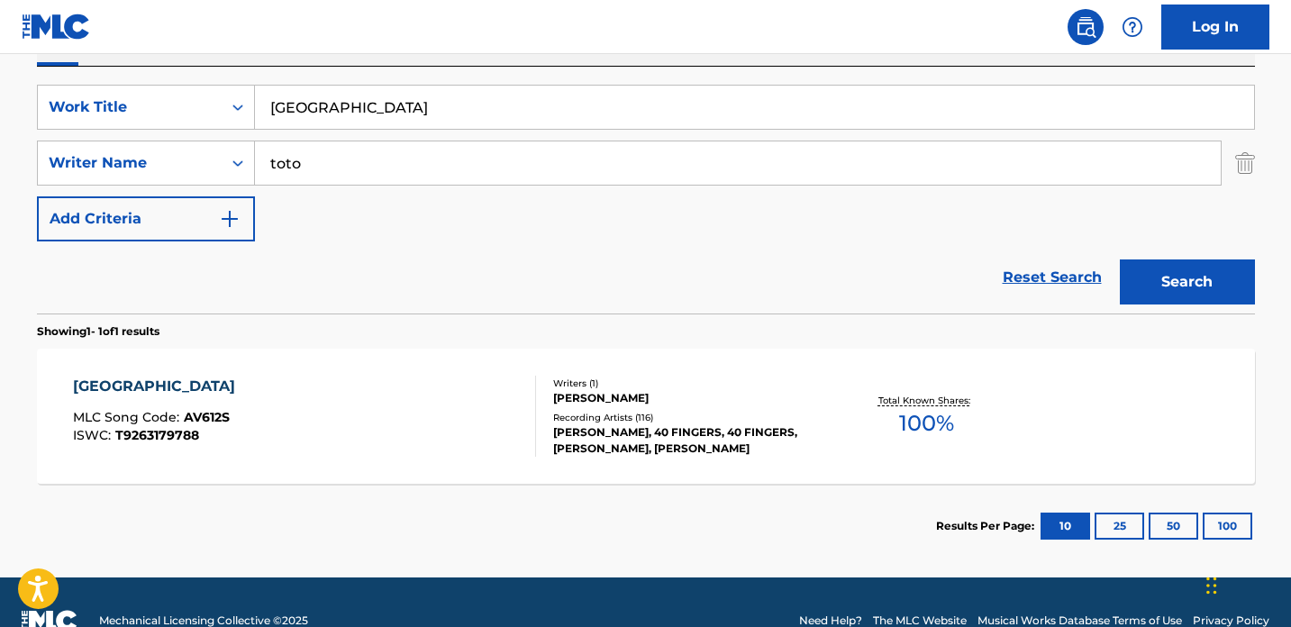
scroll to position [323, 0]
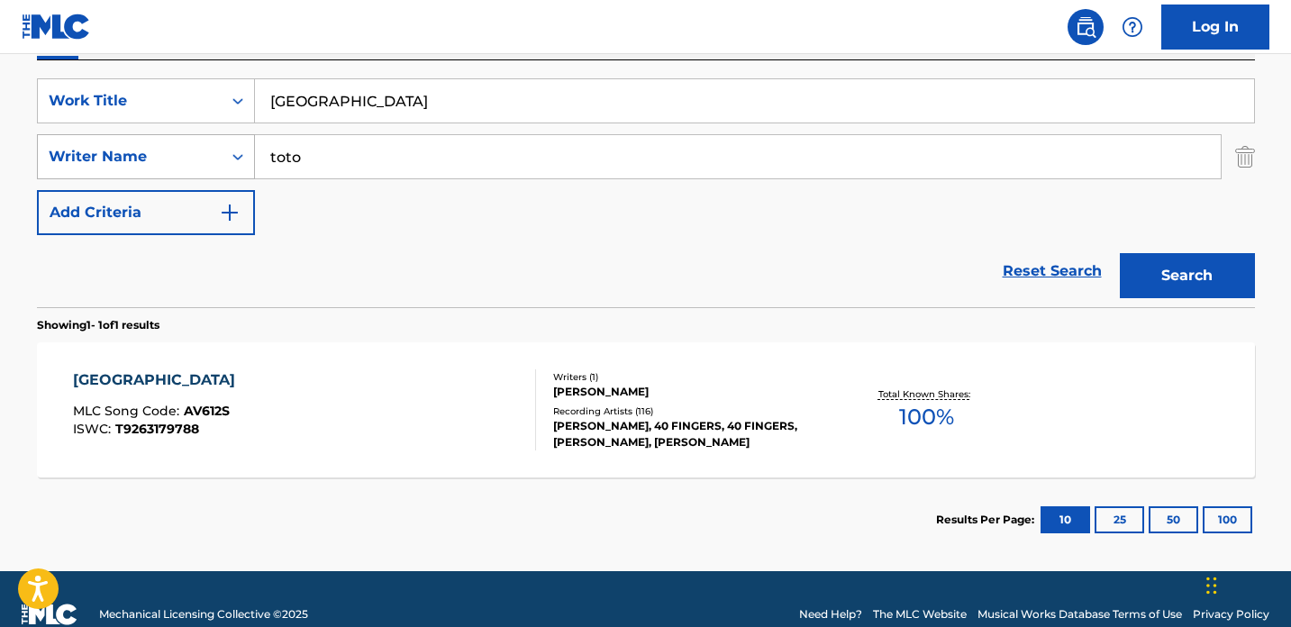
drag, startPoint x: 379, startPoint y: 158, endPoint x: 228, endPoint y: 153, distance: 151.4
click at [228, 153] on div "SearchWithCriteria307b90ab-1b2c-482c-9048-bb93068ad891 Writer Name [PERSON_NAME]" at bounding box center [646, 156] width 1218 height 45
type input "[PERSON_NAME]"
click at [1120, 253] on button "Search" at bounding box center [1187, 275] width 135 height 45
click at [656, 404] on div "Recording Artists ( 7 )" at bounding box center [689, 411] width 272 height 14
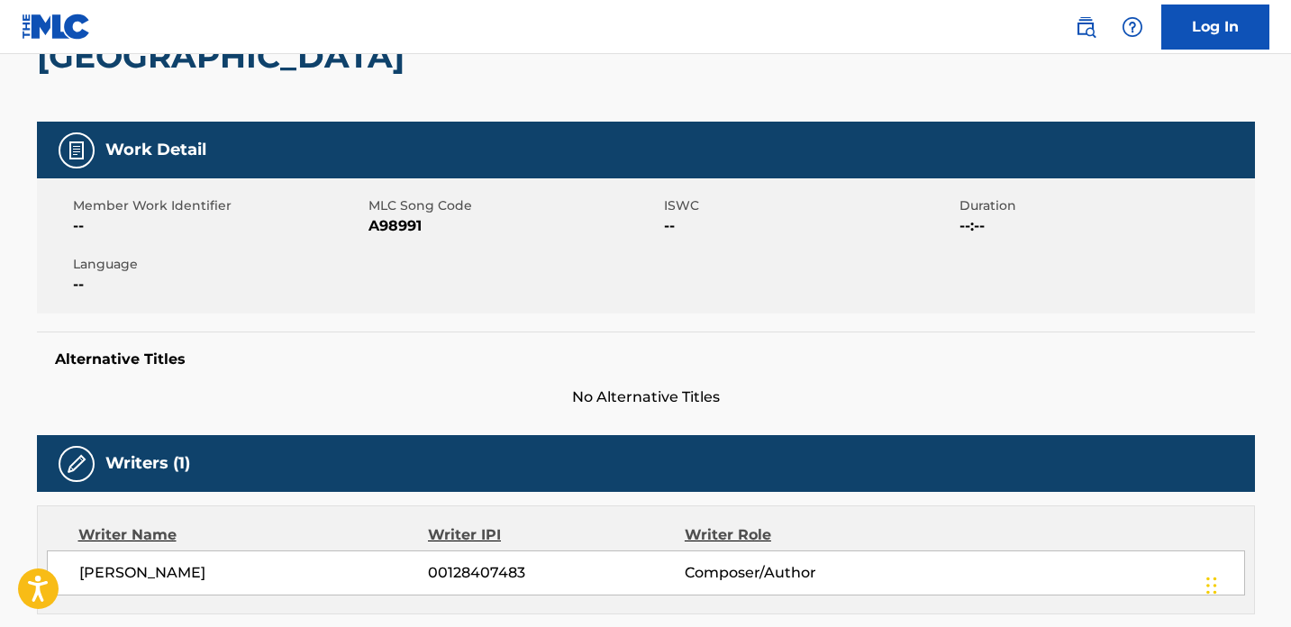
scroll to position [203, 0]
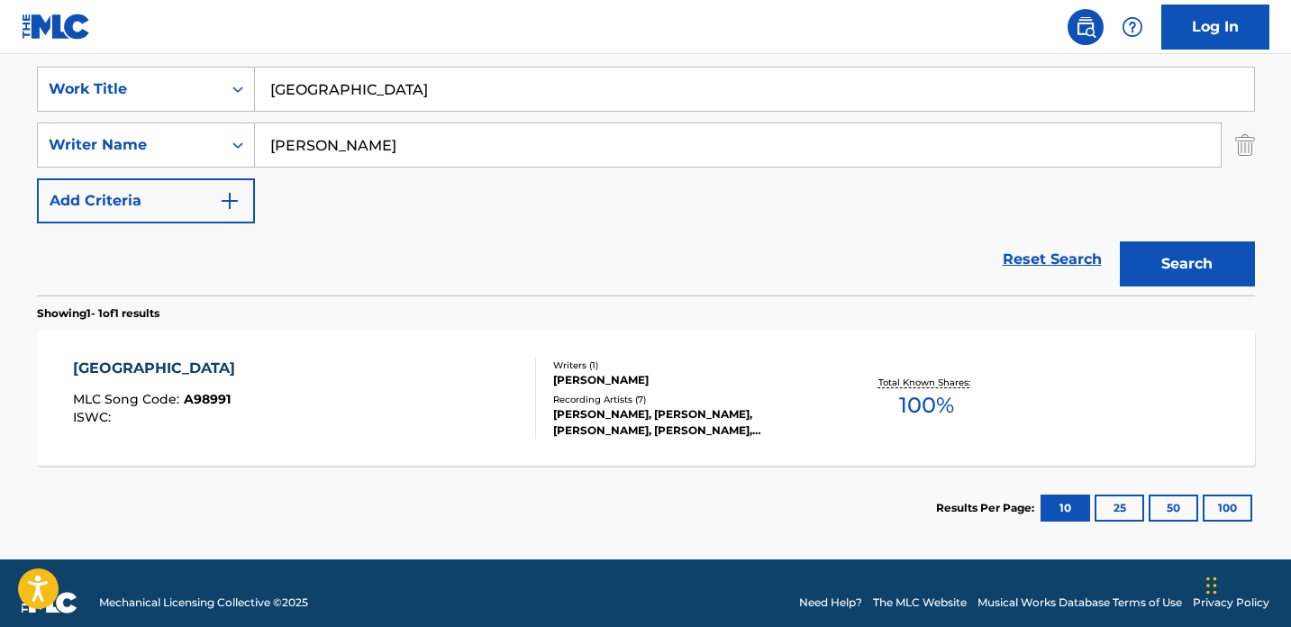
scroll to position [332, 0]
